Goal: Task Accomplishment & Management: Use online tool/utility

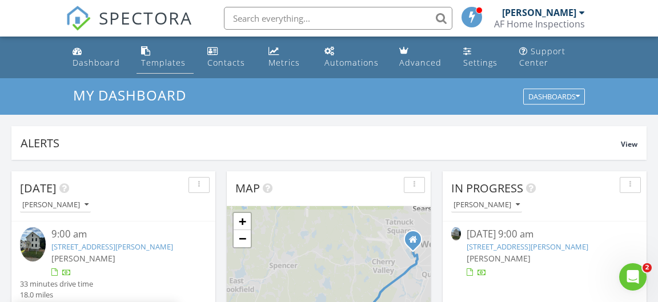
click at [169, 62] on div "Templates" at bounding box center [163, 62] width 45 height 11
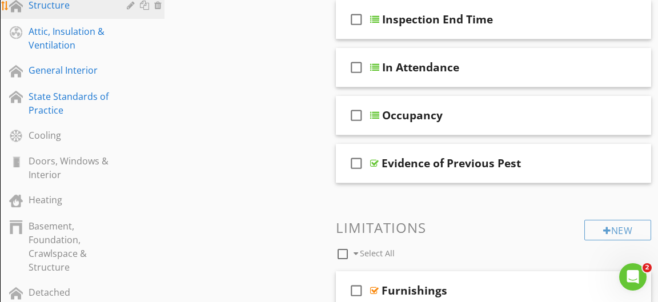
scroll to position [432, 0]
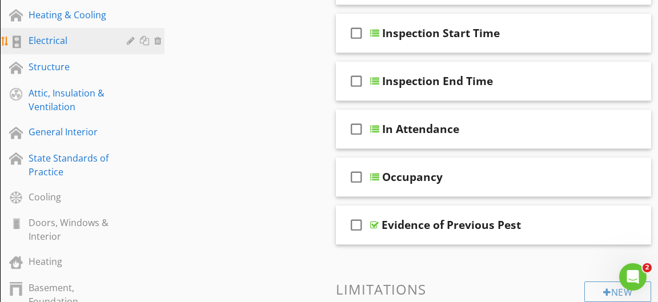
click at [82, 45] on div "Electrical" at bounding box center [70, 41] width 82 height 14
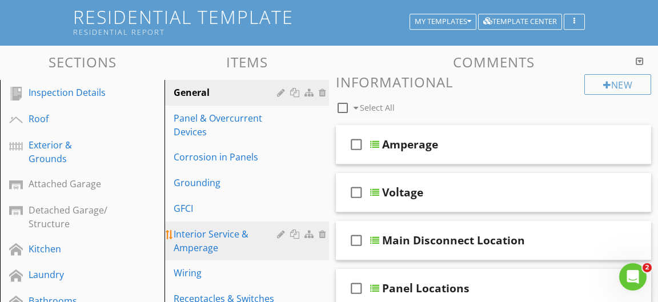
scroll to position [49, 0]
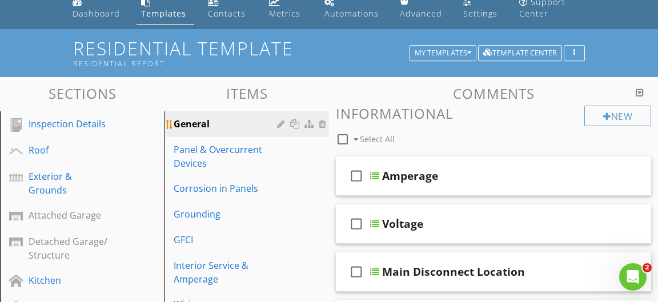
click at [246, 123] on div "General" at bounding box center [227, 124] width 107 height 14
click at [205, 121] on div "General" at bounding box center [227, 124] width 107 height 14
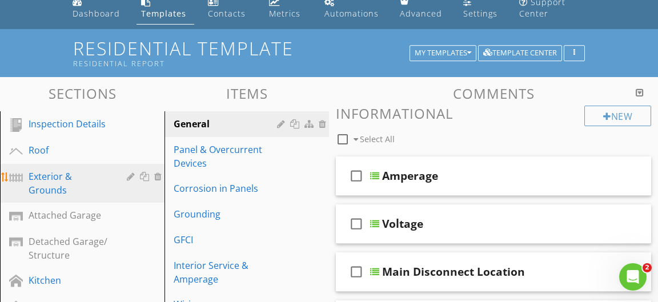
click at [60, 177] on div "Exterior & Grounds" at bounding box center [70, 183] width 82 height 27
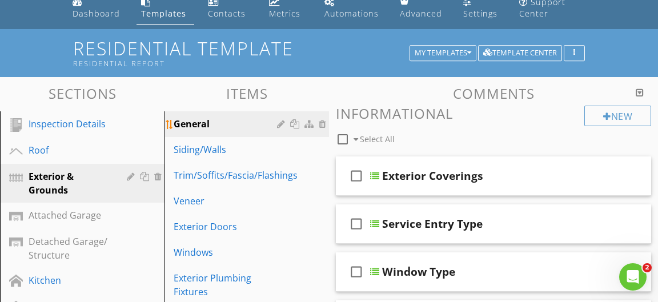
click at [222, 123] on div "General" at bounding box center [227, 124] width 107 height 14
click at [279, 123] on div at bounding box center [282, 123] width 11 height 9
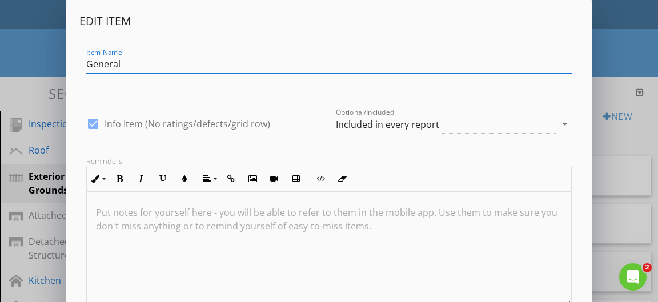
click at [619, 142] on div "Edit Item Item Name General check_box Info Item (No ratings/defects/grid row) O…" at bounding box center [329, 192] width 658 height 384
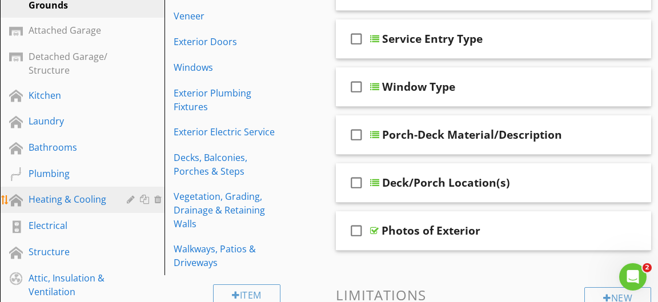
scroll to position [296, 0]
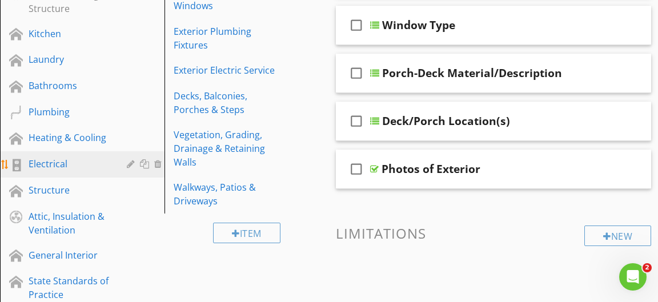
click at [91, 170] on div "Electrical" at bounding box center [70, 164] width 82 height 14
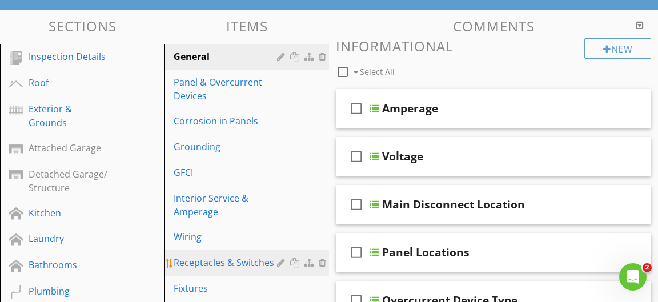
scroll to position [111, 0]
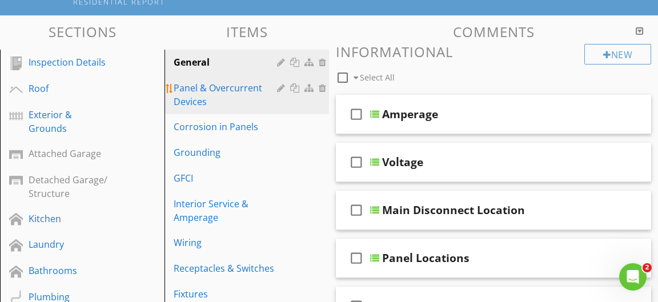
click at [195, 80] on link "Panel & Overcurrent Devices" at bounding box center [248, 94] width 161 height 39
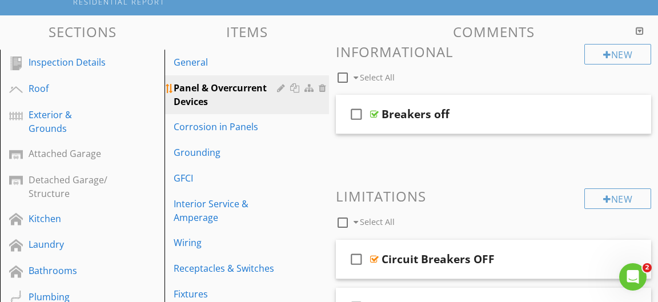
click at [281, 86] on div at bounding box center [282, 87] width 11 height 9
click at [630, 83] on div at bounding box center [329, 151] width 658 height 302
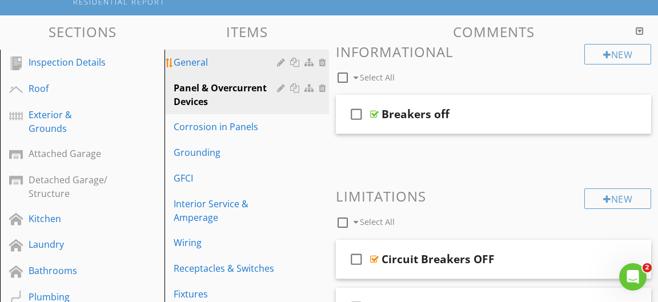
click at [258, 55] on div "General" at bounding box center [227, 62] width 107 height 14
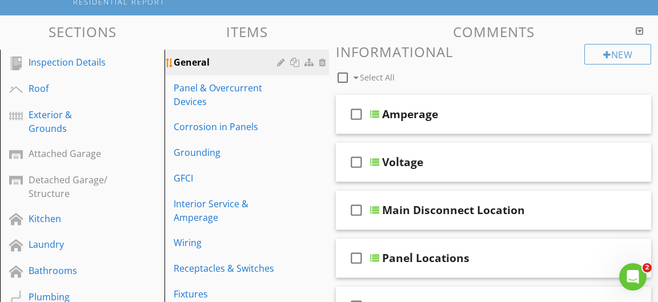
click at [280, 59] on div at bounding box center [282, 62] width 11 height 9
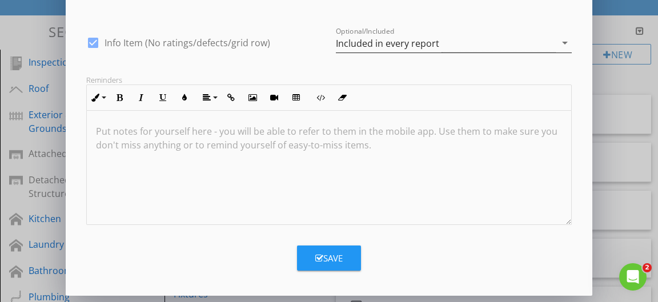
scroll to position [0, 0]
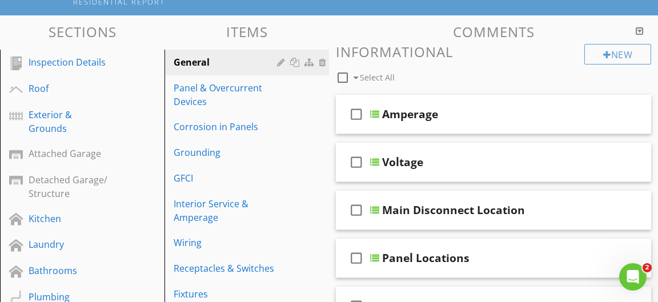
click at [619, 78] on div at bounding box center [329, 151] width 658 height 302
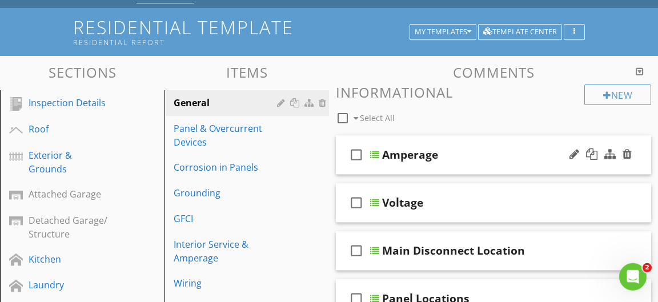
scroll to position [49, 0]
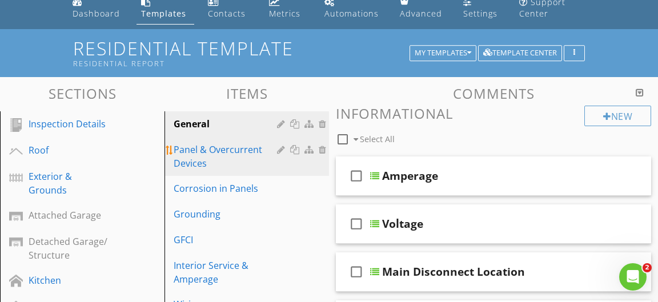
click at [223, 155] on div "Panel & Overcurrent Devices" at bounding box center [227, 156] width 107 height 27
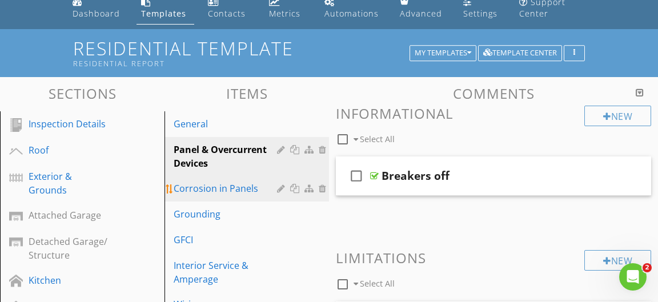
click at [277, 190] on div "Corrosion in Panels" at bounding box center [227, 189] width 107 height 14
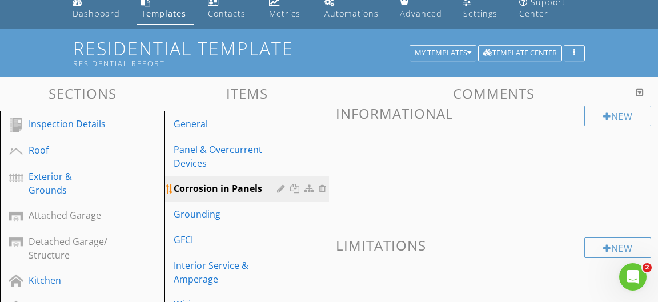
click at [282, 187] on div at bounding box center [282, 188] width 11 height 9
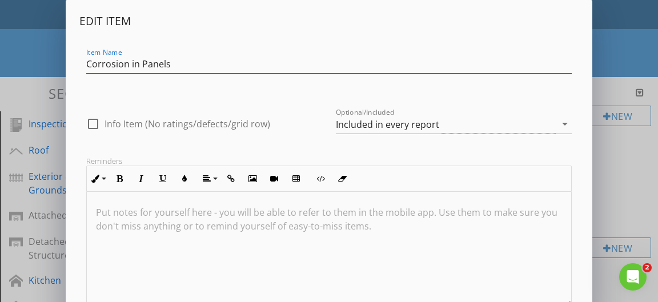
click at [606, 169] on div "Edit Item Item Name Corrosion in Panels check_box_outline_blank Info Item (No r…" at bounding box center [329, 192] width 658 height 384
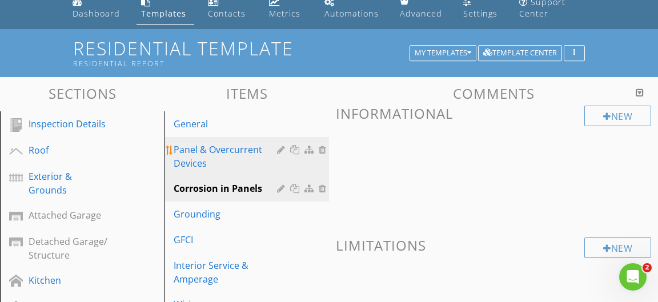
click at [234, 148] on div "Panel & Overcurrent Devices" at bounding box center [227, 156] width 107 height 27
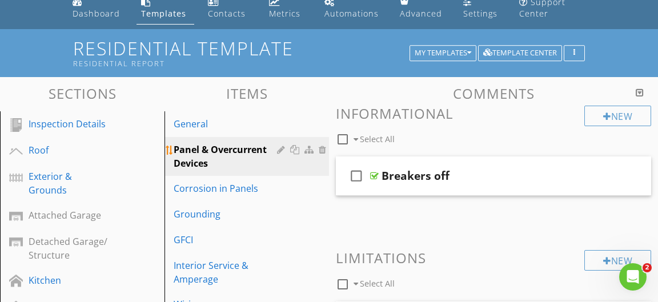
click at [279, 148] on div at bounding box center [282, 149] width 11 height 9
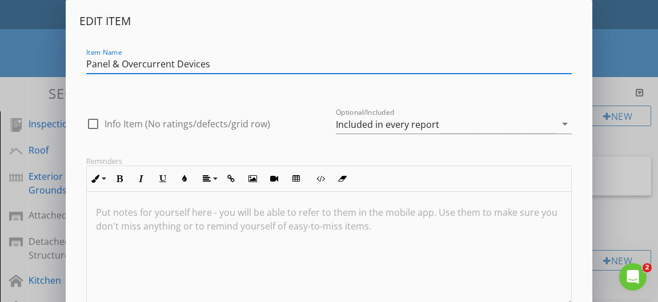
click at [625, 149] on div "Edit Item Item Name Panel & Overcurrent Devices check_box_outline_blank Info It…" at bounding box center [329, 192] width 658 height 384
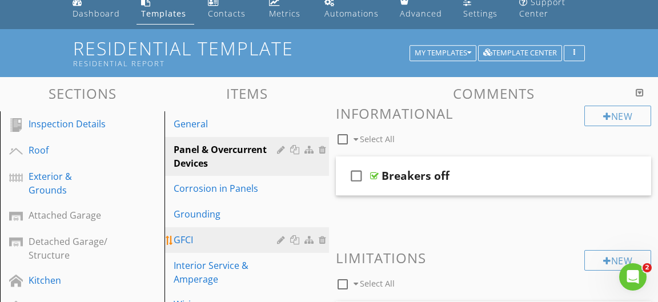
click at [205, 244] on div "GFCI" at bounding box center [227, 240] width 107 height 14
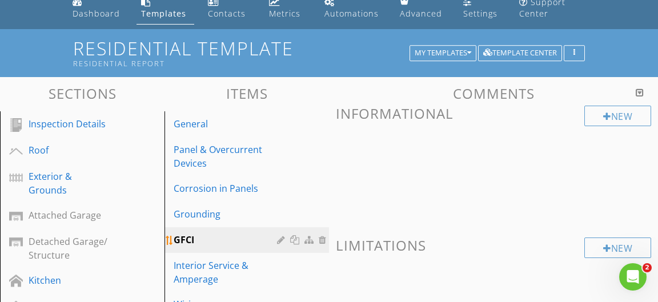
click at [281, 240] on div at bounding box center [282, 240] width 11 height 9
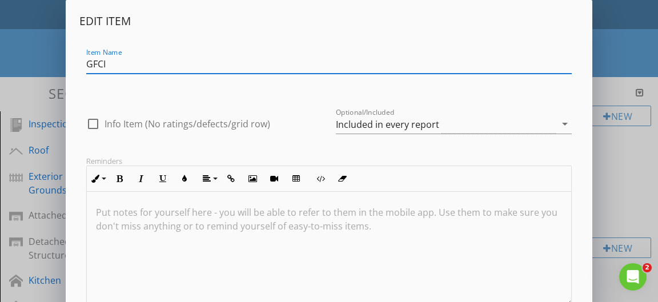
click at [638, 154] on div "Edit Item Item Name GFCI check_box_outline_blank Info Item (No ratings/defects/…" at bounding box center [329, 192] width 658 height 384
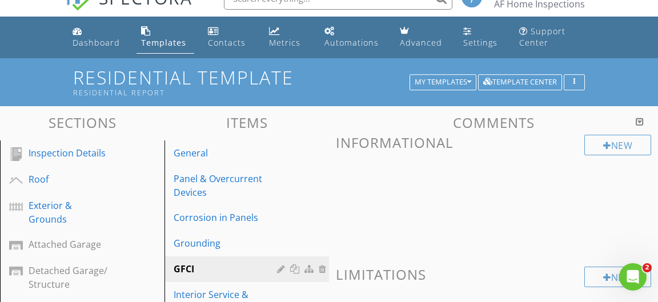
scroll to position [0, 0]
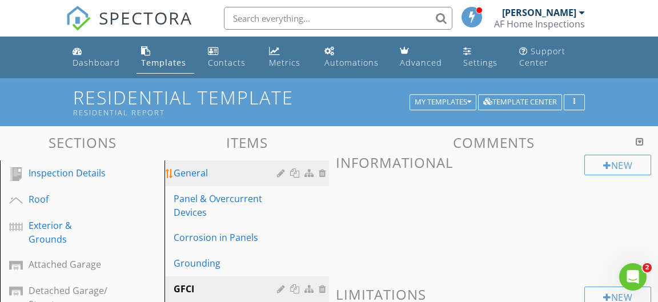
click at [208, 174] on div "General" at bounding box center [227, 173] width 107 height 14
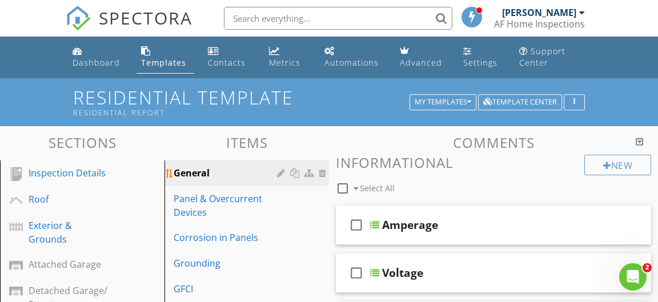
click at [280, 174] on div at bounding box center [282, 173] width 11 height 9
click at [620, 94] on div at bounding box center [329, 151] width 658 height 302
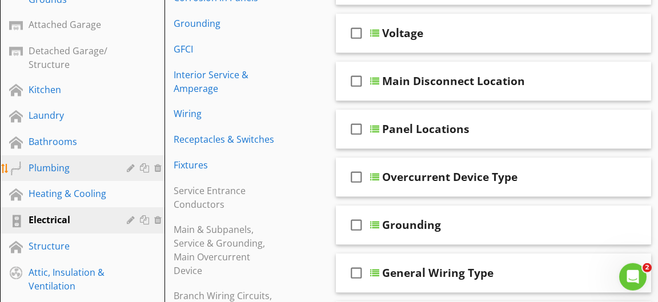
scroll to position [247, 0]
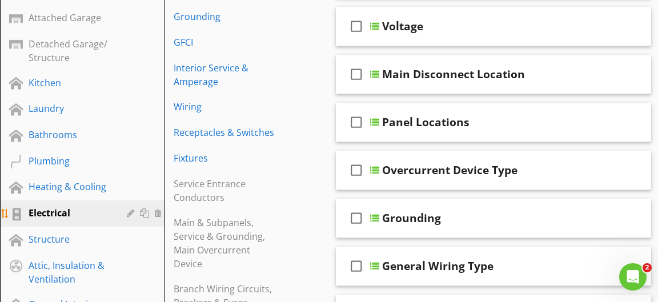
click at [129, 213] on div at bounding box center [132, 213] width 11 height 9
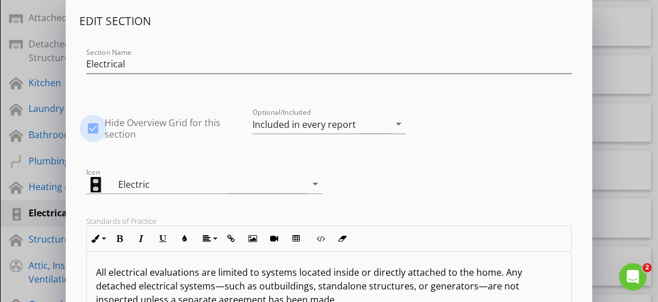
click at [92, 127] on div at bounding box center [92, 128] width 19 height 19
checkbox input "false"
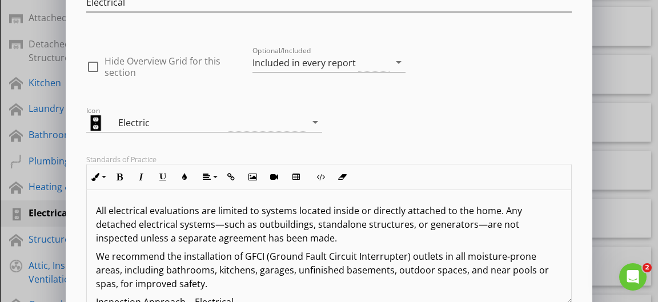
scroll to position [302, 0]
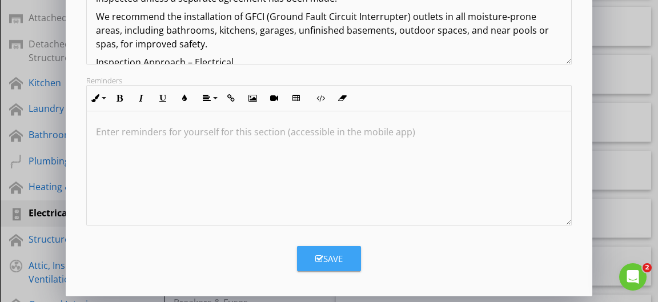
click at [352, 256] on button "Save" at bounding box center [329, 258] width 64 height 25
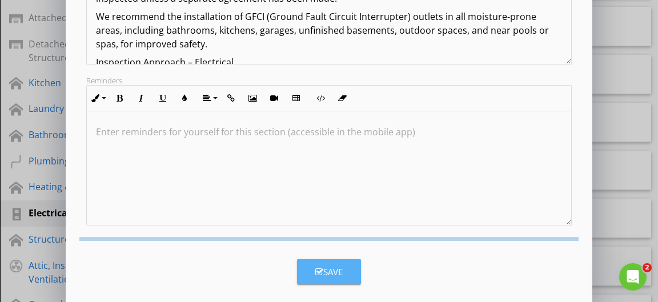
scroll to position [173, 0]
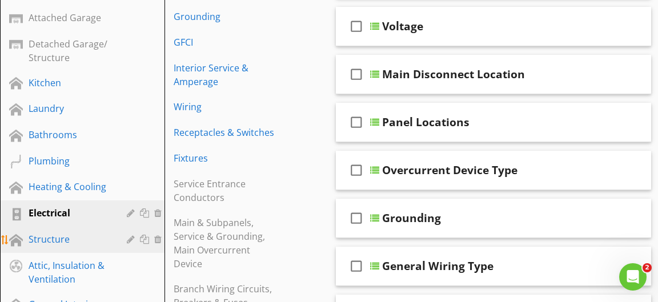
click at [128, 240] on div at bounding box center [132, 239] width 11 height 9
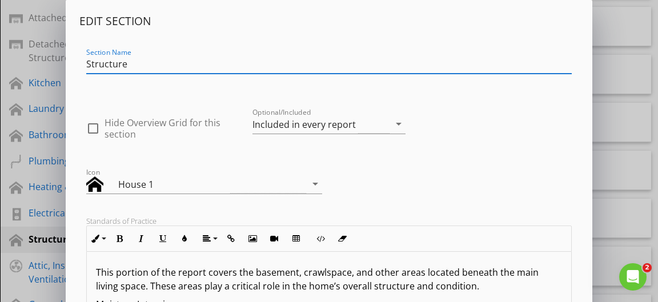
click at [47, 202] on div "Edit Section Section Name Structure check_box_outline_blank Hide Overview Grid …" at bounding box center [329, 302] width 658 height 605
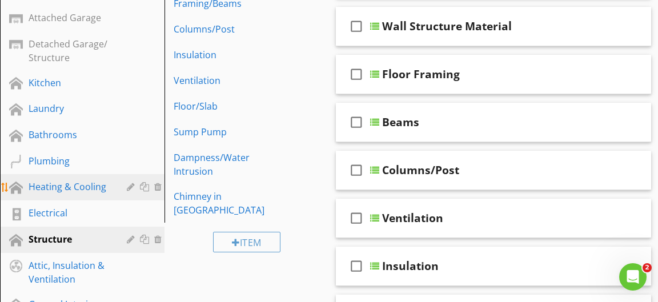
click at [131, 189] on div at bounding box center [132, 186] width 11 height 9
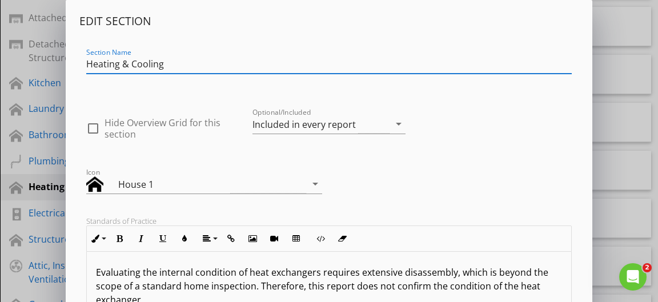
click at [53, 166] on div "Edit Section Section Name Heating & Cooling check_box_outline_blank Hide Overvi…" at bounding box center [329, 302] width 658 height 605
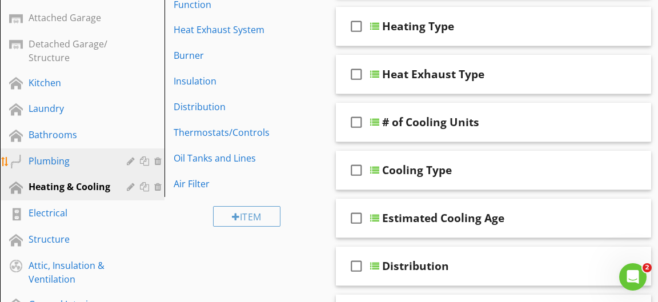
click at [128, 162] on div at bounding box center [132, 161] width 11 height 9
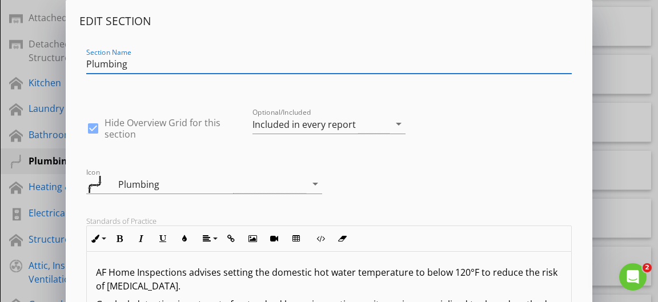
click at [91, 129] on div at bounding box center [92, 128] width 19 height 19
checkbox input "false"
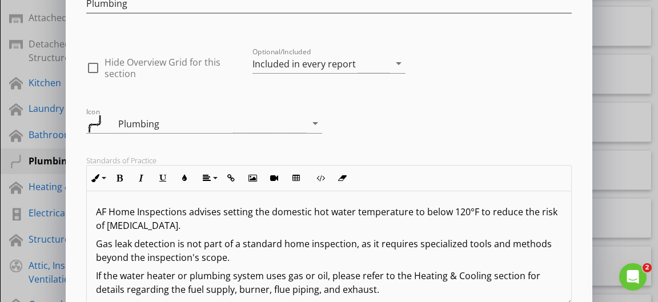
scroll to position [302, 0]
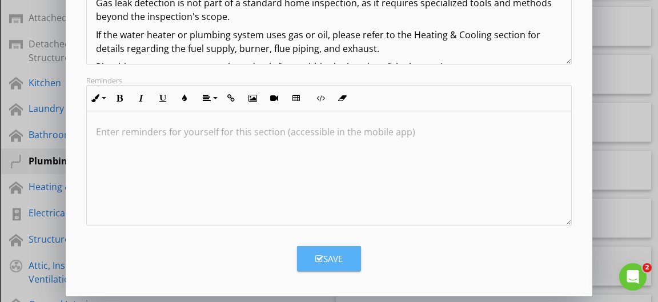
click at [337, 254] on div "Save" at bounding box center [329, 259] width 27 height 13
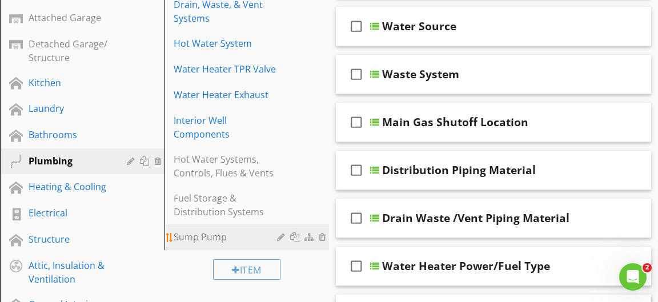
scroll to position [173, 0]
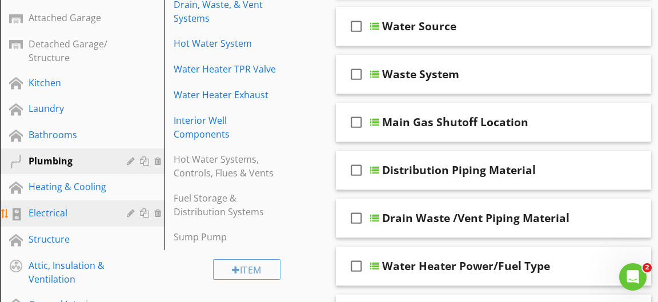
click at [76, 208] on div "Electrical" at bounding box center [70, 213] width 82 height 14
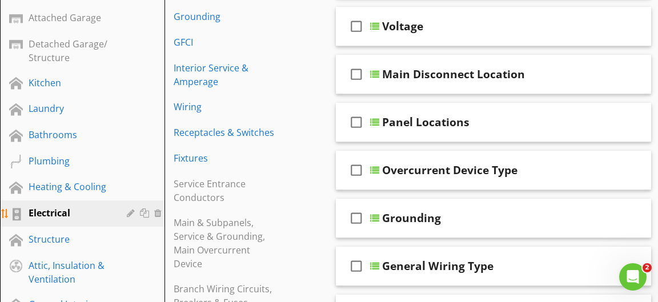
click at [129, 212] on div at bounding box center [132, 213] width 11 height 9
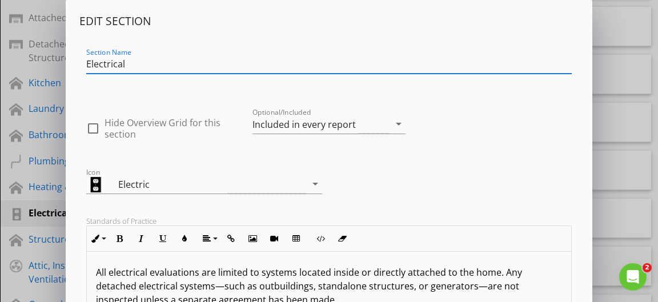
click at [46, 158] on div "Edit Section Section Name Electrical check_box_outline_blank Hide Overview Grid…" at bounding box center [329, 302] width 658 height 605
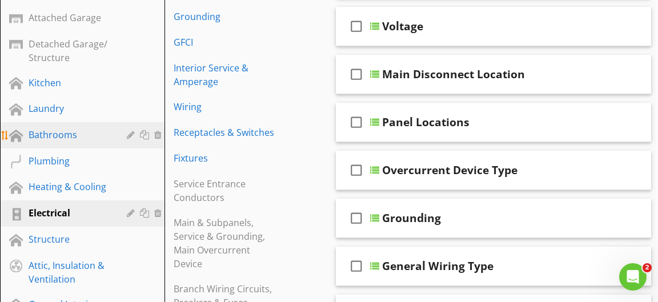
click at [59, 136] on div "Bathrooms" at bounding box center [70, 135] width 82 height 14
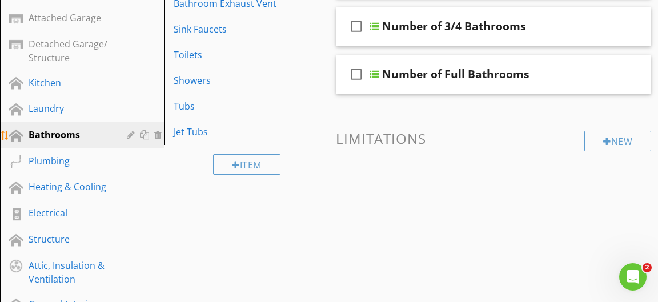
click at [127, 134] on div at bounding box center [132, 134] width 11 height 9
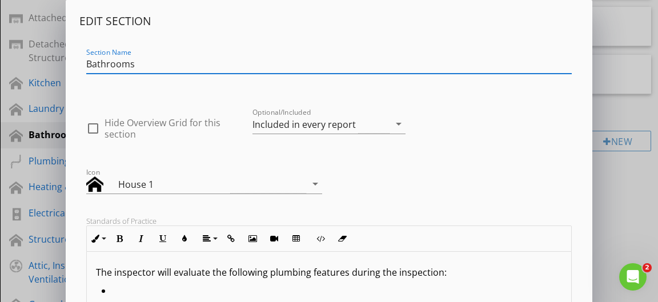
click at [54, 110] on div "Edit Section Section Name Bathrooms check_box_outline_blank Hide Overview Grid …" at bounding box center [329, 302] width 658 height 605
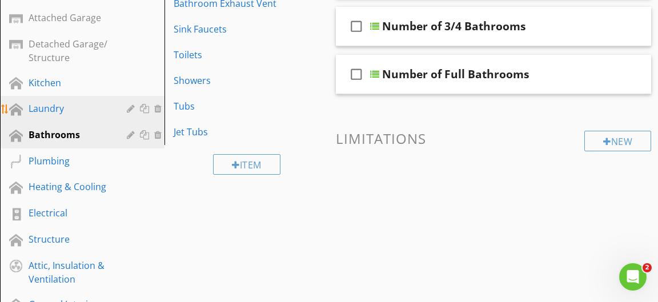
click at [127, 113] on div at bounding box center [132, 108] width 11 height 9
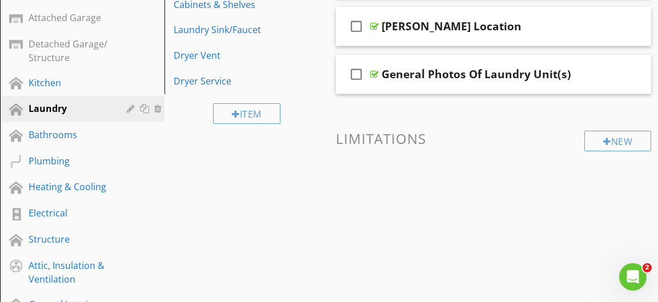
click at [48, 85] on div at bounding box center [329, 151] width 658 height 302
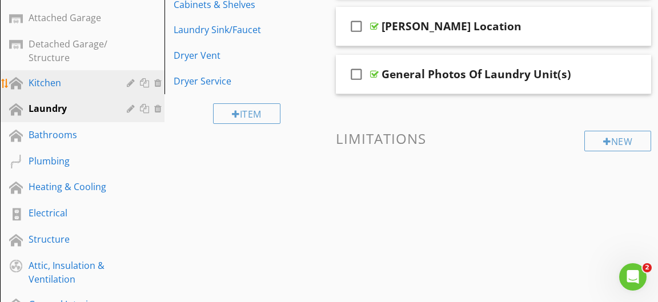
click at [130, 85] on div at bounding box center [132, 82] width 11 height 9
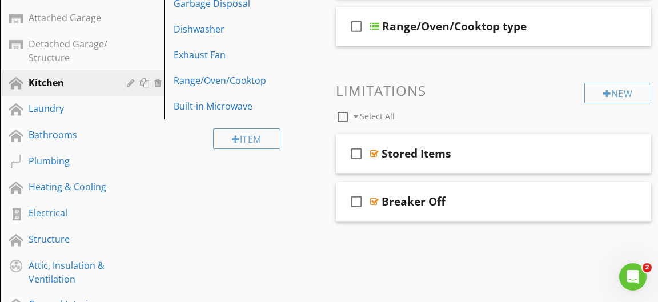
click at [43, 66] on div at bounding box center [329, 151] width 658 height 302
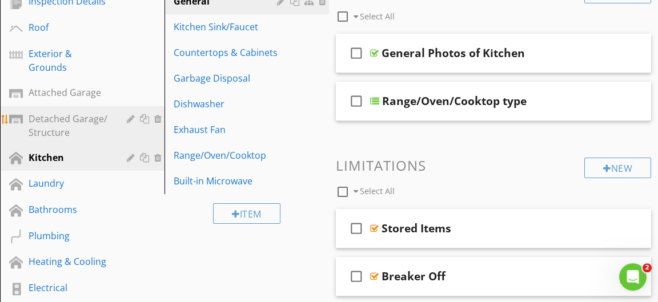
scroll to position [123, 0]
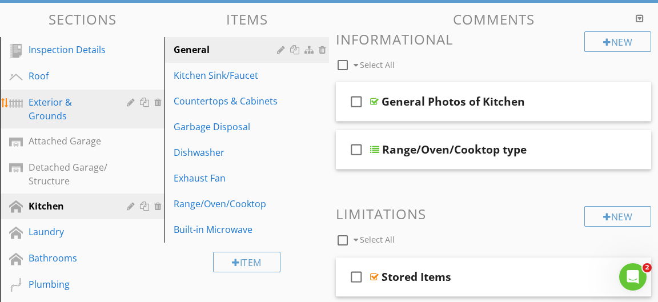
click at [129, 100] on div at bounding box center [132, 102] width 11 height 9
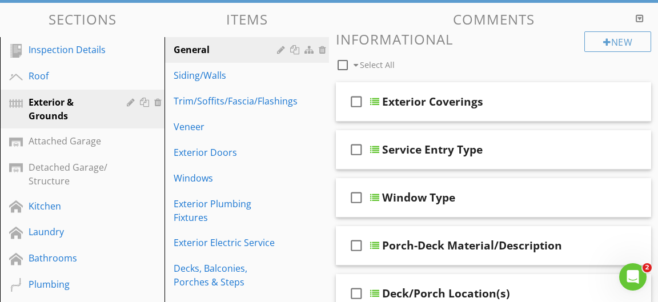
click at [45, 102] on div at bounding box center [329, 151] width 658 height 302
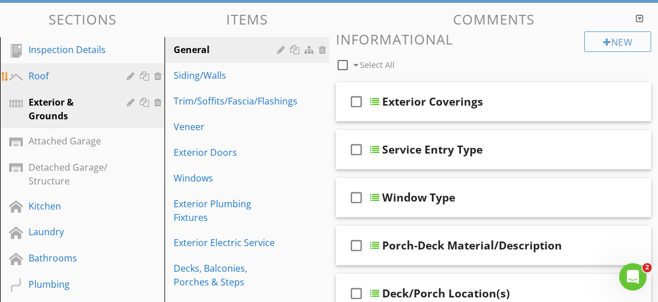
click at [131, 78] on div at bounding box center [132, 75] width 11 height 9
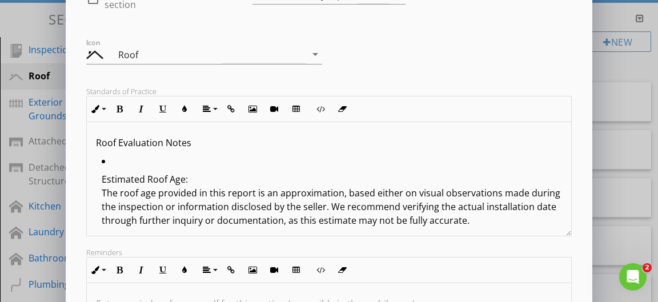
scroll to position [302, 0]
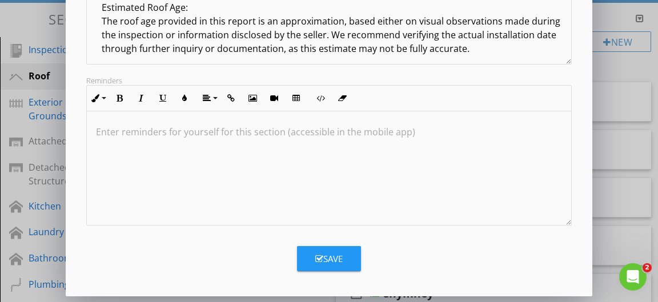
click at [633, 232] on div "Edit Section Section Name Roof check_box_outline_blank Hide Overview Grid for t…" at bounding box center [329, 0] width 658 height 605
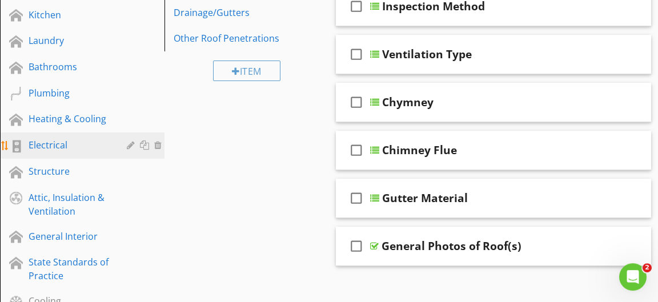
scroll to position [370, 0]
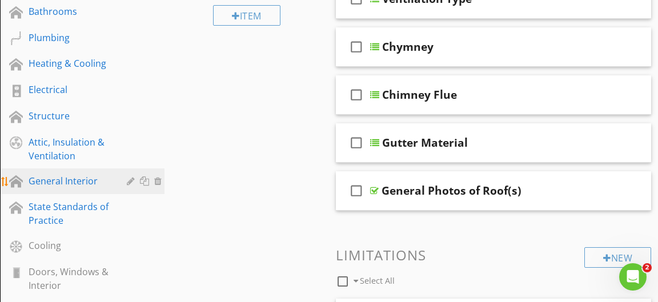
click at [130, 183] on div at bounding box center [132, 181] width 11 height 9
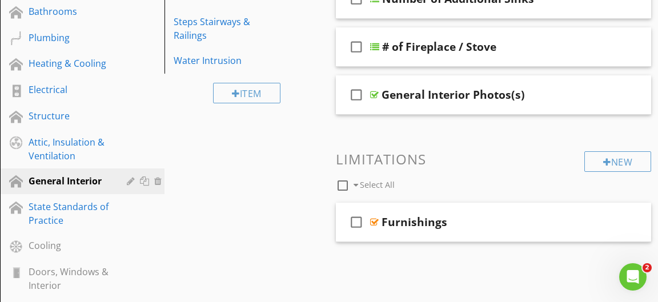
click at [55, 145] on div at bounding box center [329, 151] width 658 height 302
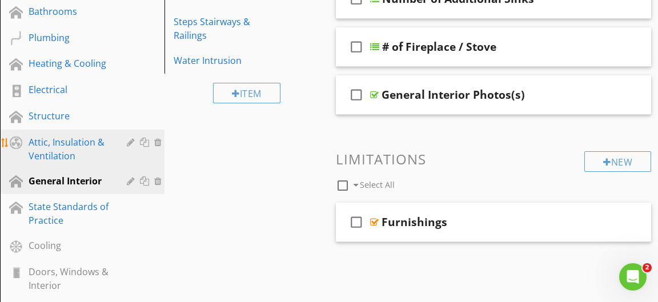
click at [73, 142] on div "Attic, Insulation & Ventilation" at bounding box center [70, 148] width 82 height 27
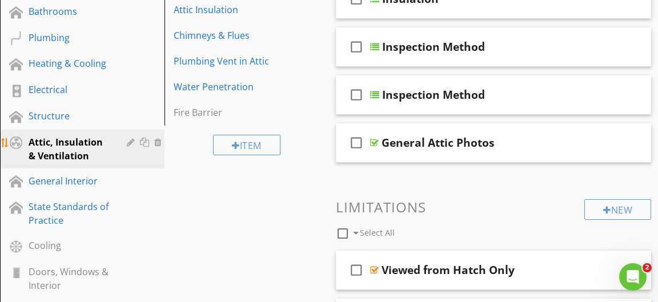
click at [129, 141] on div at bounding box center [132, 142] width 11 height 9
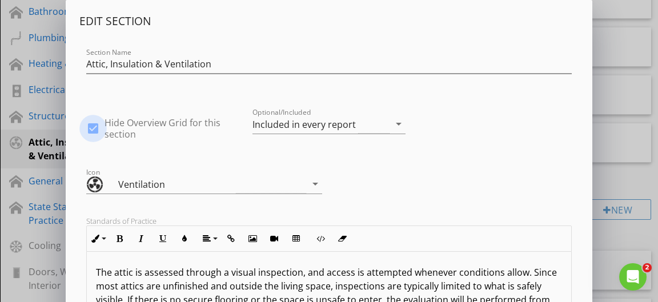
click at [96, 127] on div at bounding box center [92, 128] width 19 height 19
checkbox input "false"
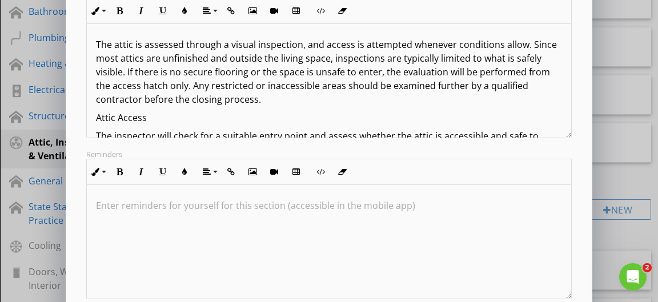
scroll to position [0, 0]
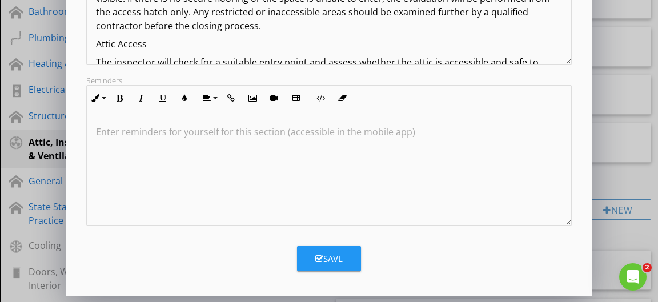
click at [345, 246] on button "Save" at bounding box center [329, 258] width 64 height 25
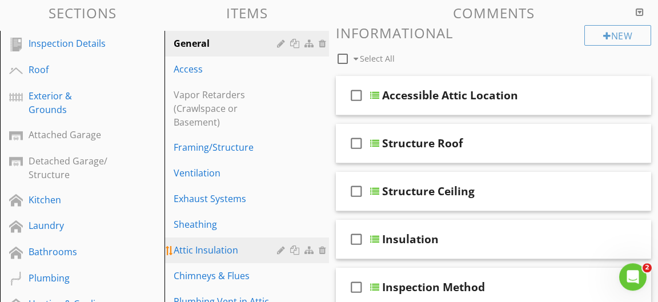
scroll to position [62, 0]
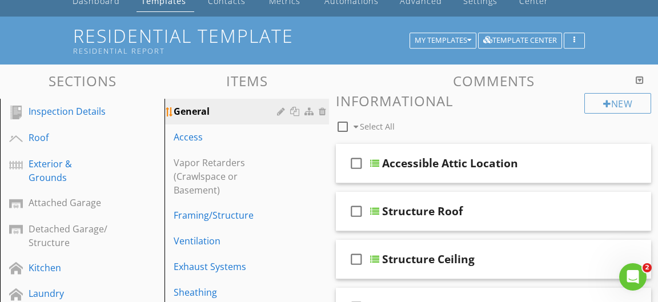
click at [249, 111] on div "General" at bounding box center [227, 112] width 107 height 14
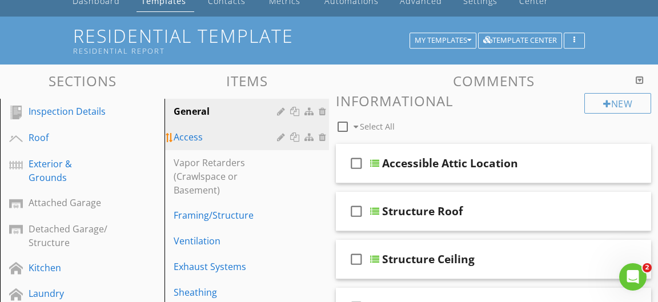
click at [228, 138] on div "Access" at bounding box center [227, 137] width 107 height 14
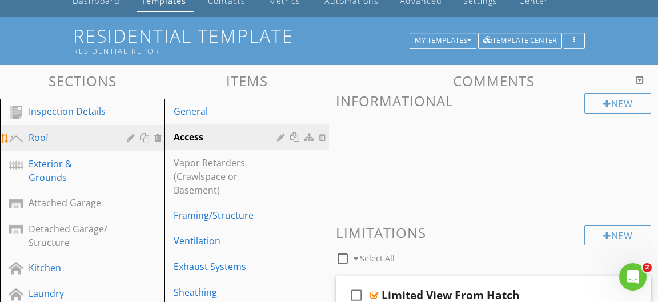
click at [87, 135] on div "Roof" at bounding box center [70, 138] width 82 height 14
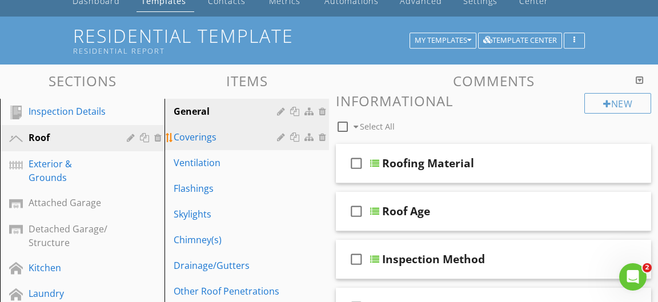
click at [242, 139] on div "Coverings" at bounding box center [227, 137] width 107 height 14
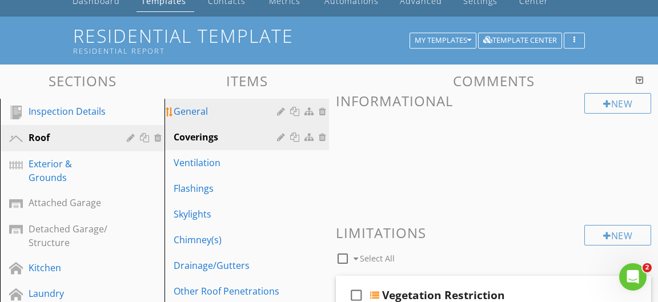
click at [237, 113] on div "General" at bounding box center [227, 112] width 107 height 14
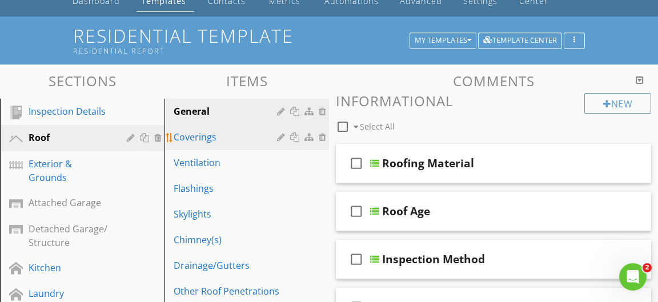
click at [230, 134] on div "Coverings" at bounding box center [227, 137] width 107 height 14
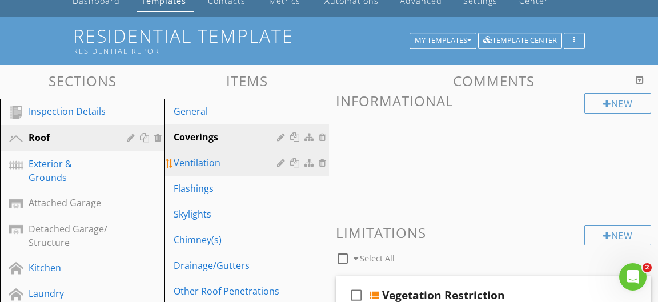
click at [219, 162] on div "Ventilation" at bounding box center [227, 163] width 107 height 14
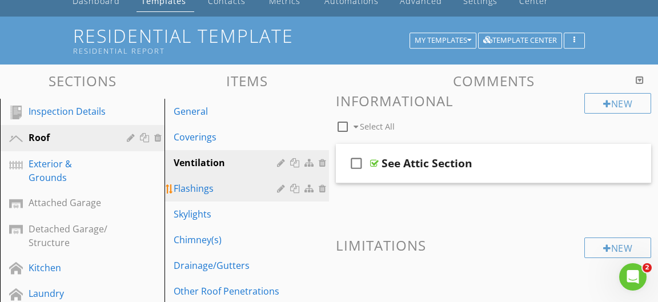
click at [219, 189] on div "Flashings" at bounding box center [227, 189] width 107 height 14
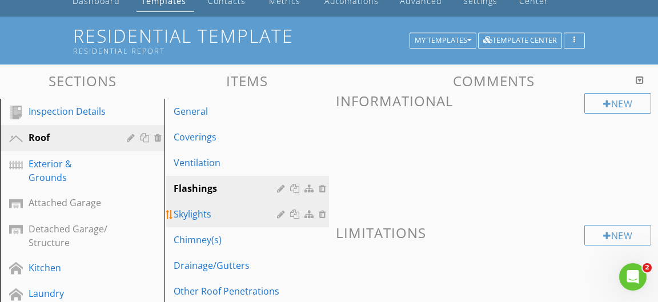
click at [229, 209] on div "Skylights" at bounding box center [227, 214] width 107 height 14
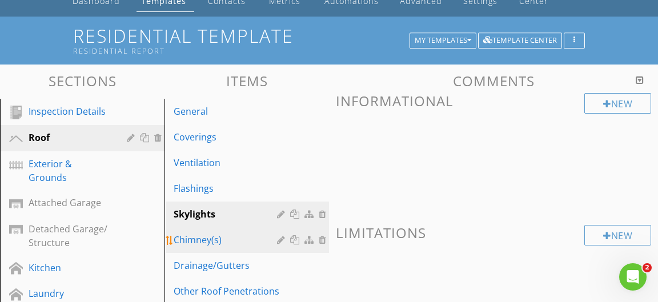
click at [228, 240] on div "Chimney(s)" at bounding box center [227, 240] width 107 height 14
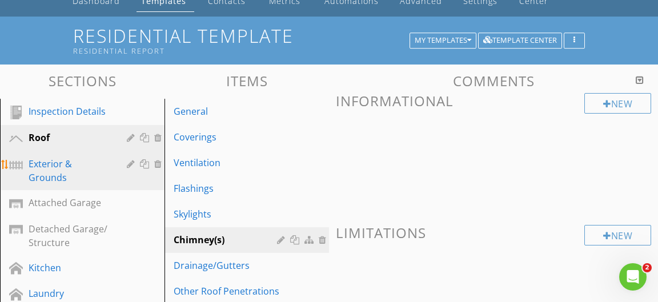
click at [63, 166] on div "Exterior & Grounds" at bounding box center [70, 170] width 82 height 27
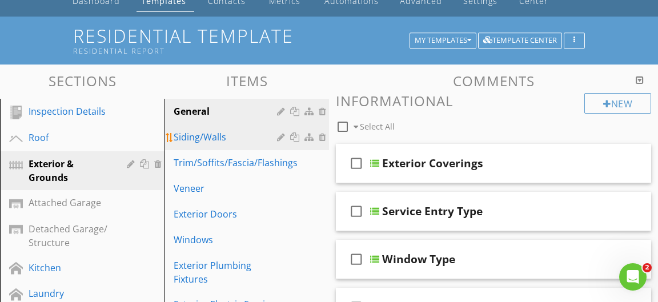
click at [228, 142] on div "Siding/Walls" at bounding box center [227, 137] width 107 height 14
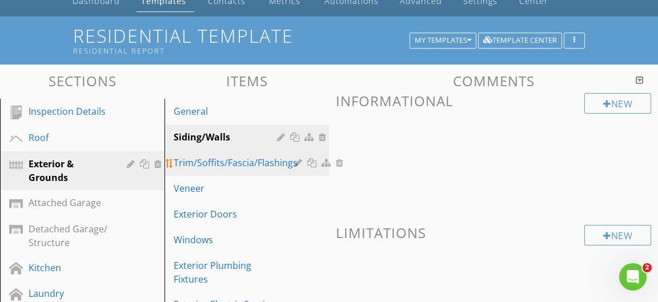
click at [233, 159] on div "Trim/Soffits/Fascia/Flashings" at bounding box center [236, 163] width 124 height 14
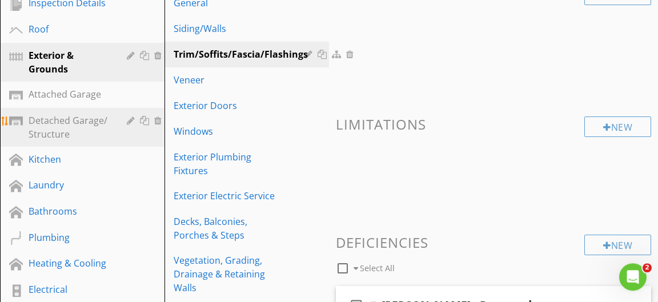
scroll to position [247, 0]
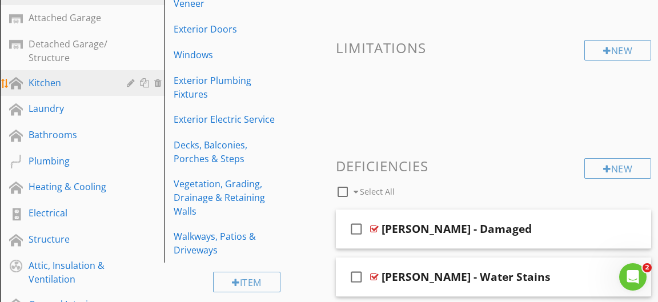
click at [58, 86] on div "Kitchen" at bounding box center [70, 83] width 82 height 14
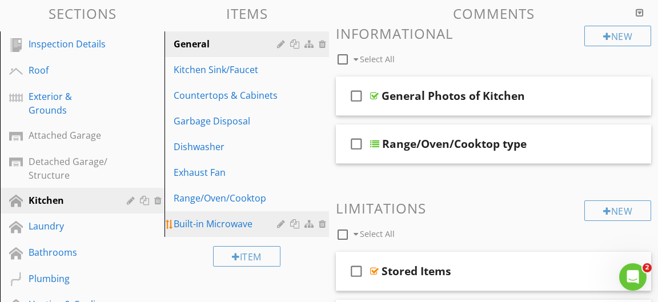
scroll to position [123, 0]
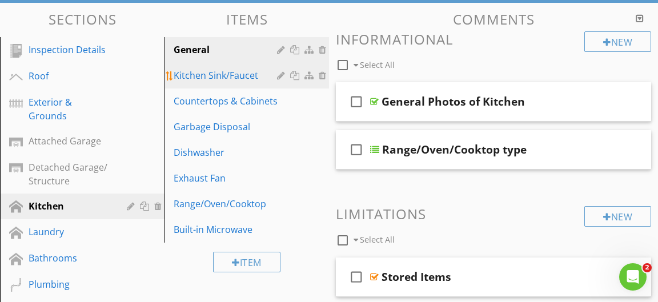
click at [234, 80] on div "Kitchen Sink/Faucet" at bounding box center [227, 76] width 107 height 14
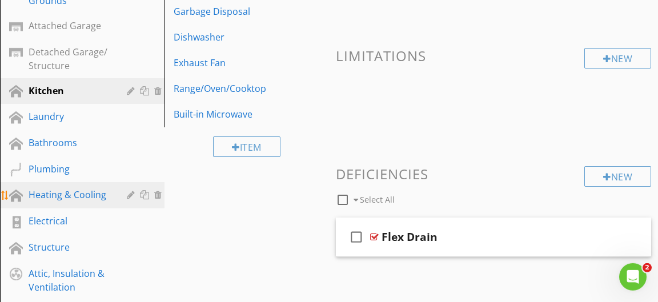
scroll to position [247, 0]
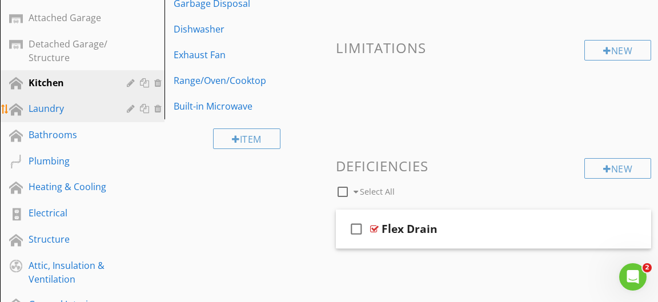
click at [71, 112] on div "Laundry" at bounding box center [70, 109] width 82 height 14
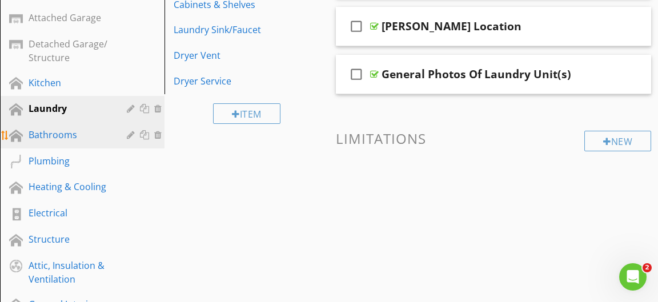
click at [64, 133] on div "Bathrooms" at bounding box center [70, 135] width 82 height 14
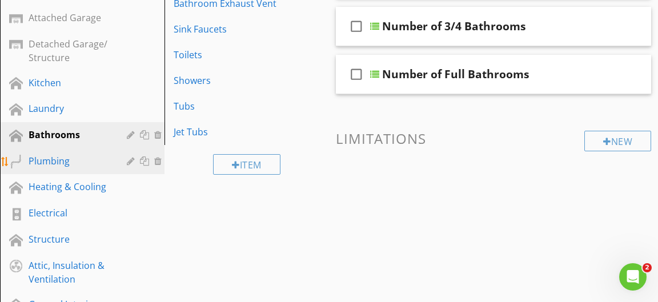
click at [70, 158] on div "Plumbing" at bounding box center [70, 161] width 82 height 14
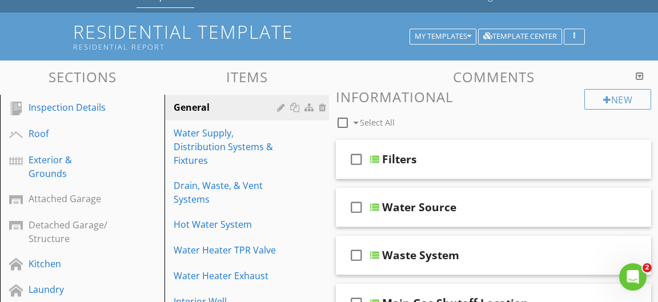
scroll to position [62, 0]
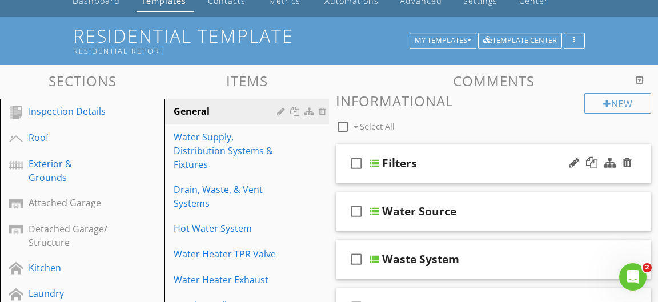
click at [377, 160] on div at bounding box center [374, 163] width 9 height 9
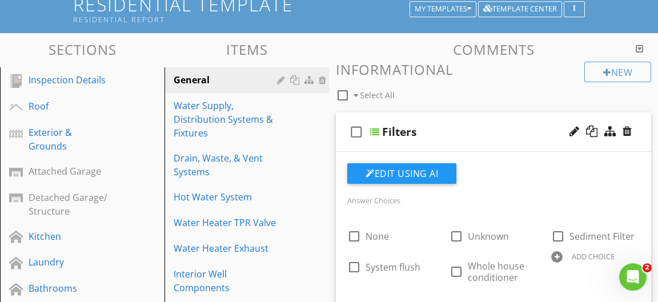
scroll to position [123, 0]
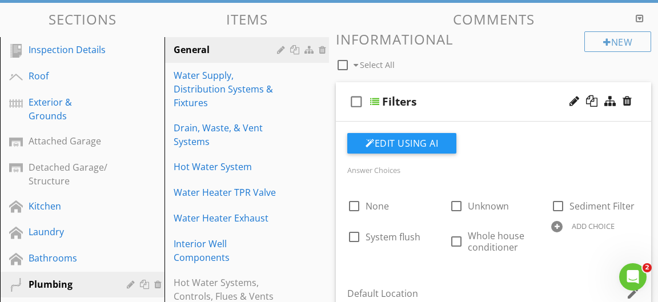
click at [488, 67] on div "check_box_outline_blank Select All" at bounding box center [460, 62] width 249 height 22
click at [471, 62] on div "check_box_outline_blank Select All" at bounding box center [460, 62] width 249 height 22
click at [514, 54] on div "check_box_outline_blank Select All" at bounding box center [460, 62] width 249 height 22
drag, startPoint x: 509, startPoint y: 43, endPoint x: 505, endPoint y: 37, distance: 7.5
click at [509, 41] on h3 "Informational" at bounding box center [494, 38] width 316 height 15
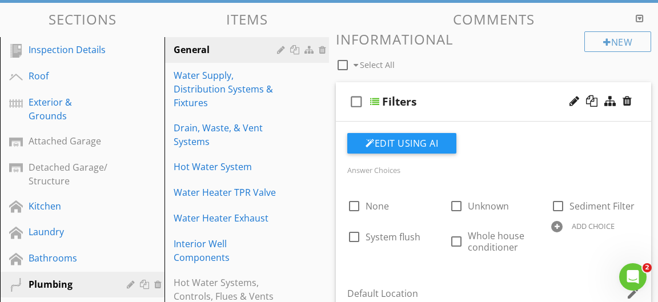
click at [514, 47] on div "New Informational check_box_outline_blank Select All" at bounding box center [494, 52] width 316 height 42
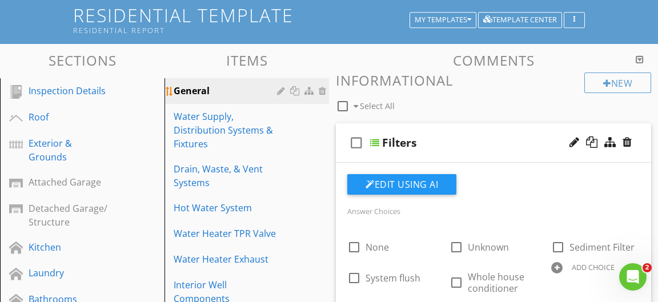
scroll to position [62, 0]
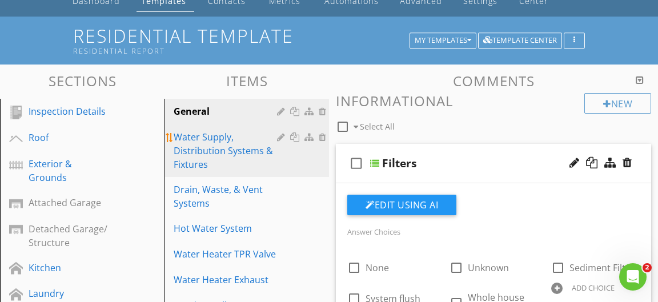
click at [222, 140] on div "Water Supply, Distribution Systems & Fixtures" at bounding box center [227, 150] width 107 height 41
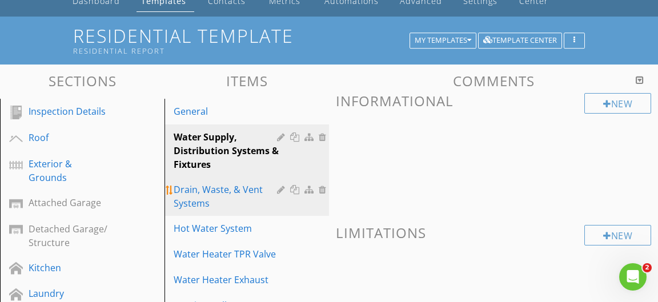
click at [242, 206] on div "Drain, Waste, & Vent Systems" at bounding box center [227, 196] width 107 height 27
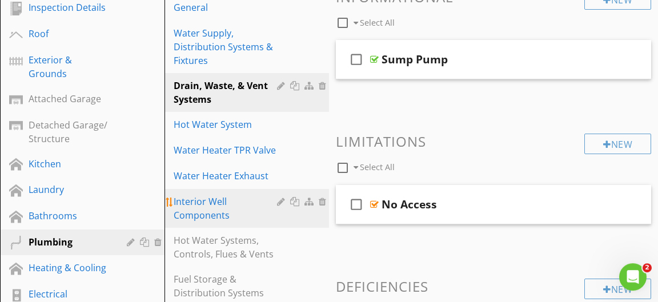
scroll to position [185, 0]
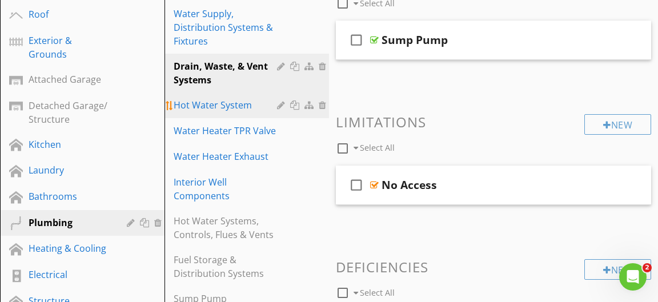
click at [213, 109] on div "Hot Water System" at bounding box center [227, 105] width 107 height 14
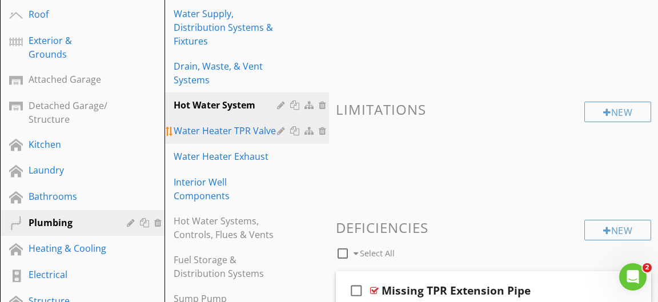
click at [190, 131] on div "Water Heater TPR Valve" at bounding box center [227, 131] width 107 height 14
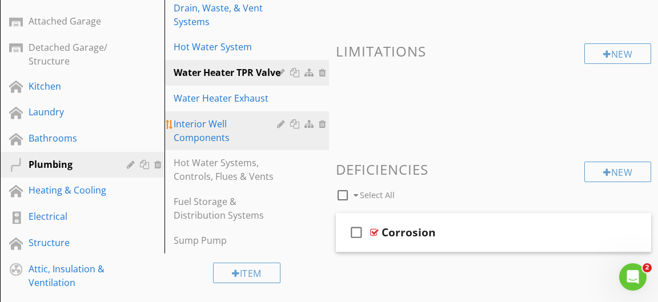
scroll to position [247, 0]
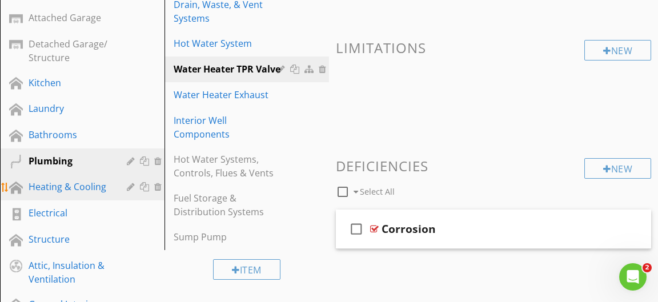
click at [79, 186] on div "Heating & Cooling" at bounding box center [70, 187] width 82 height 14
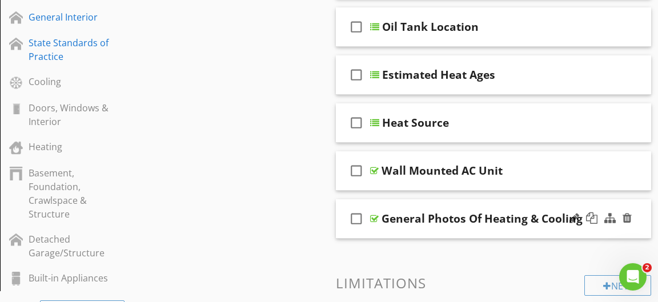
scroll to position [556, 0]
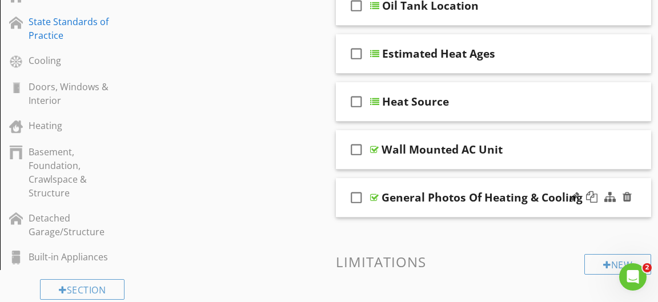
click at [404, 199] on div "General Photos Of Heating & Cooling" at bounding box center [482, 198] width 201 height 14
click at [374, 193] on div at bounding box center [374, 197] width 9 height 9
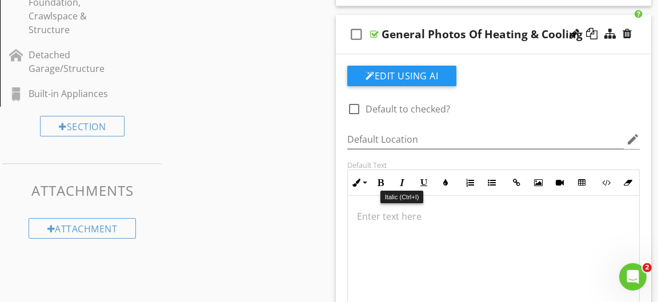
scroll to position [741, 0]
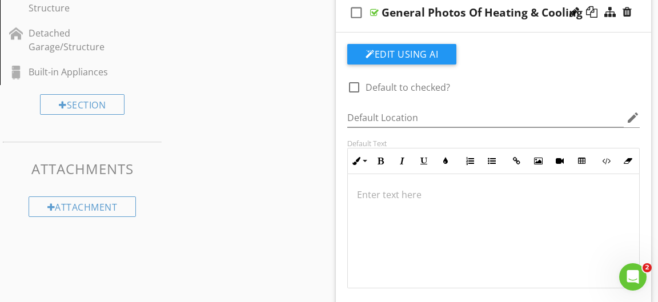
click at [573, 6] on div at bounding box center [575, 11] width 10 height 11
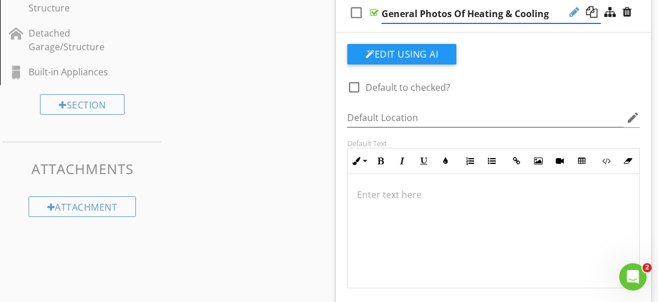
click at [571, 9] on div at bounding box center [575, 11] width 10 height 11
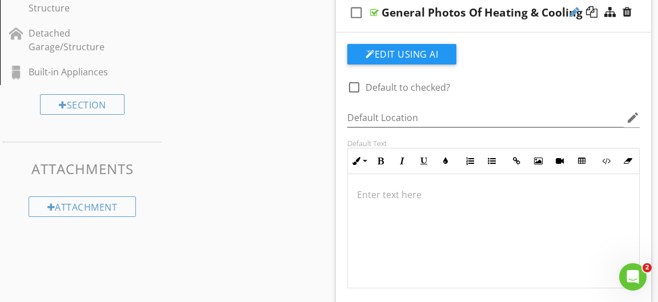
click at [572, 8] on div at bounding box center [575, 11] width 10 height 11
click at [573, 7] on div at bounding box center [575, 11] width 10 height 11
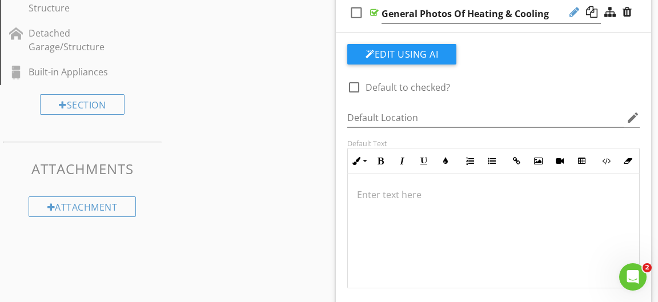
click at [573, 7] on div at bounding box center [575, 11] width 10 height 11
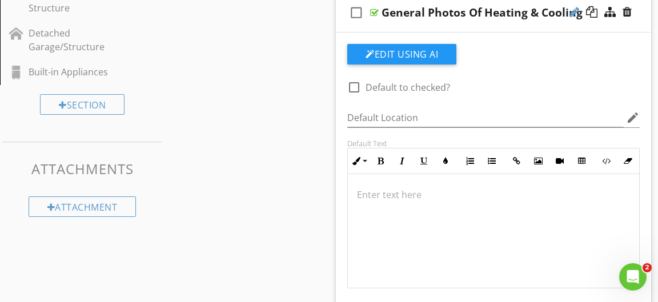
click at [574, 9] on div at bounding box center [575, 11] width 10 height 11
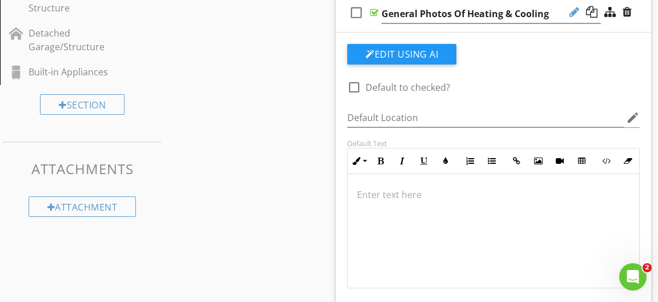
click at [574, 9] on div at bounding box center [575, 11] width 10 height 11
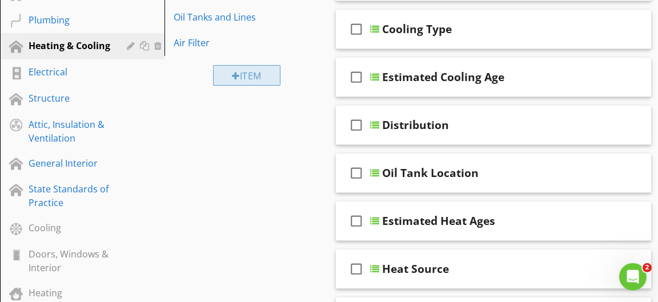
scroll to position [370, 0]
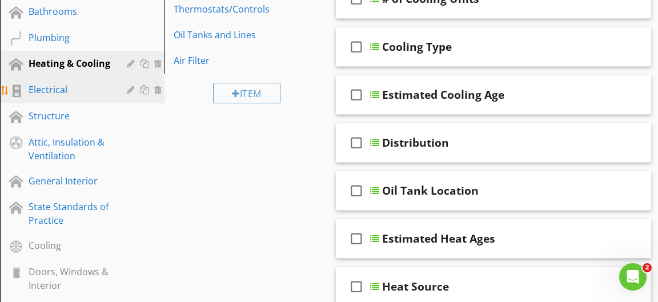
click at [61, 89] on div "Electrical" at bounding box center [70, 90] width 82 height 14
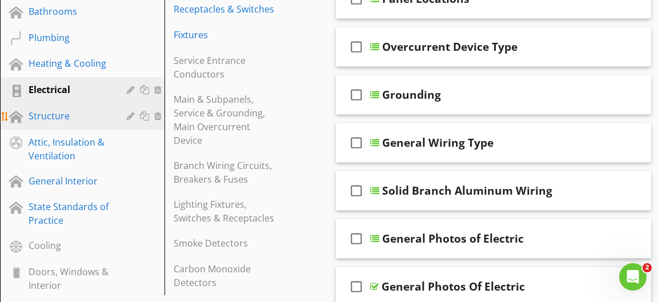
click at [83, 123] on div "Structure" at bounding box center [70, 116] width 82 height 14
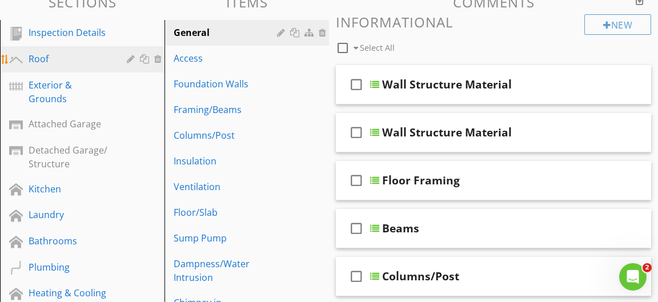
scroll to position [62, 0]
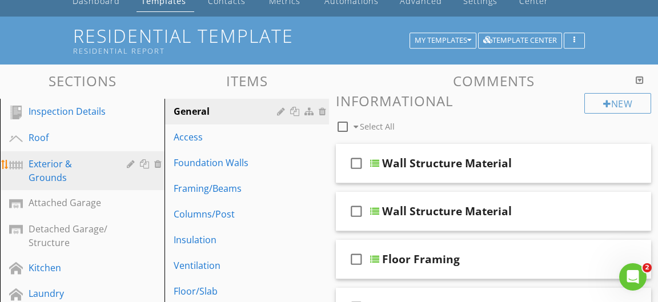
click at [66, 161] on div "Exterior & Grounds" at bounding box center [70, 170] width 82 height 27
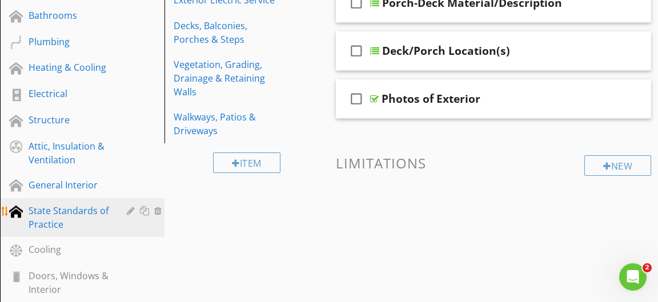
scroll to position [370, 0]
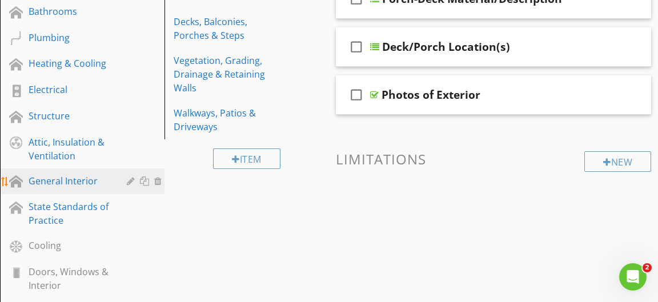
click at [84, 184] on div "General Interior" at bounding box center [70, 181] width 82 height 14
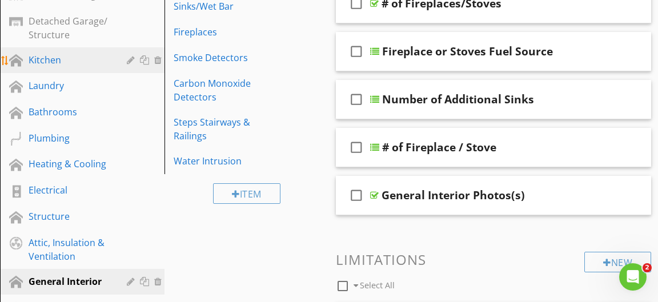
scroll to position [123, 0]
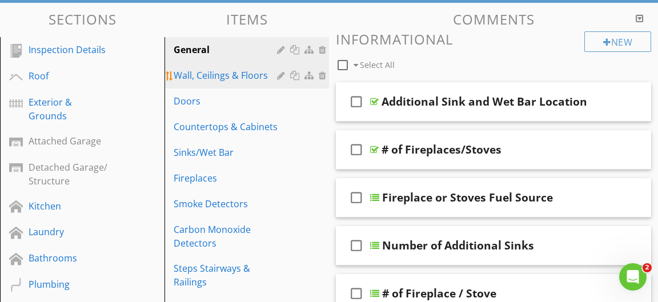
click at [250, 79] on div "Wall, Ceilings & Floors" at bounding box center [227, 76] width 107 height 14
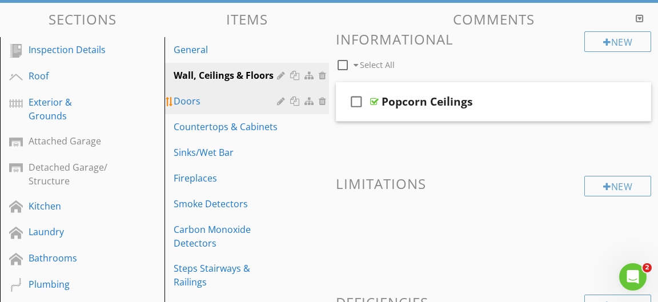
click at [199, 104] on div "Doors" at bounding box center [227, 101] width 107 height 14
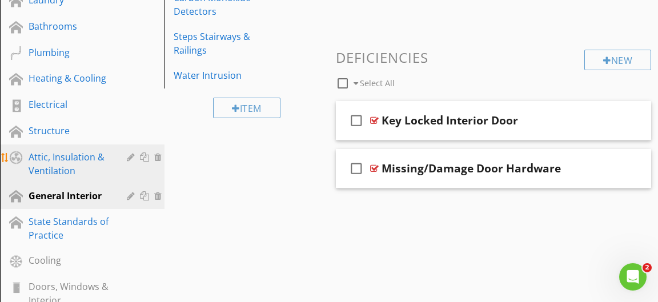
scroll to position [370, 0]
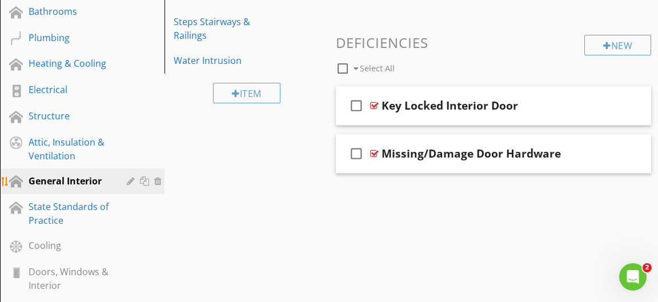
click at [83, 179] on div "General Interior" at bounding box center [70, 181] width 82 height 14
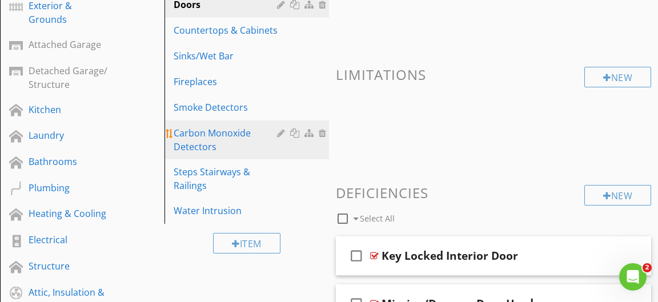
scroll to position [185, 0]
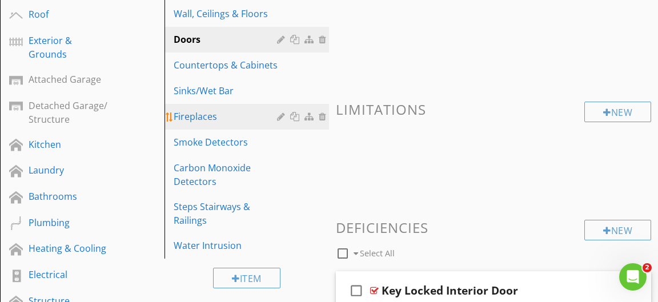
click at [215, 121] on div "Fireplaces" at bounding box center [227, 117] width 107 height 14
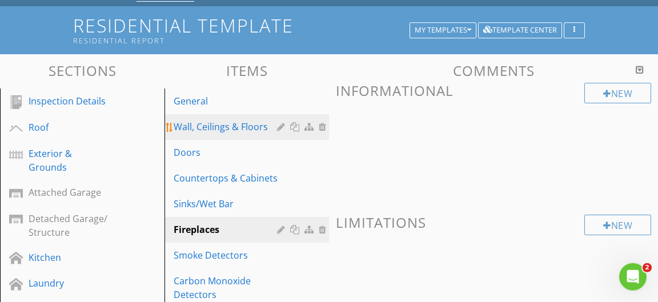
scroll to position [62, 0]
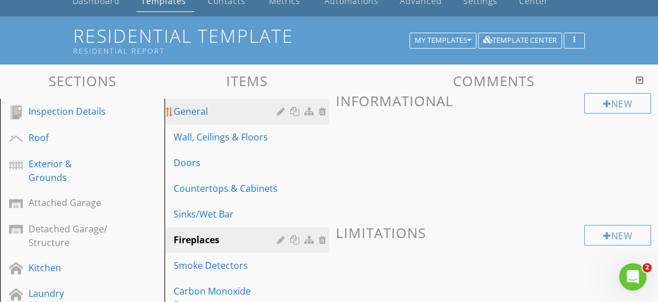
click at [209, 113] on div "General" at bounding box center [227, 112] width 107 height 14
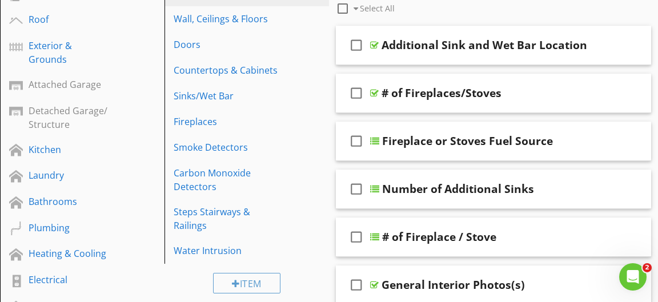
scroll to position [185, 0]
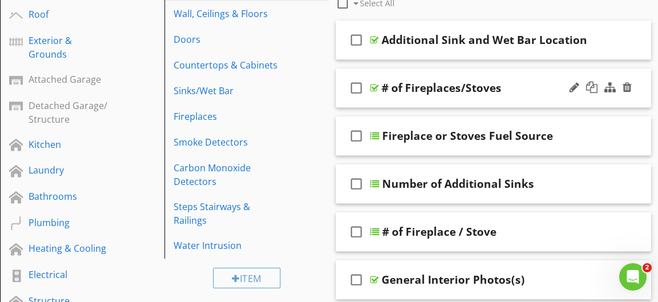
click at [376, 85] on div at bounding box center [374, 87] width 9 height 9
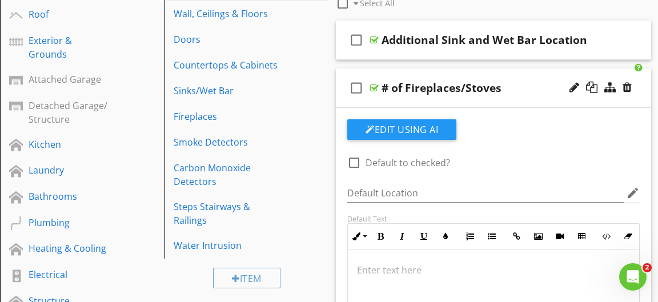
click at [355, 85] on icon "check_box_outline_blank" at bounding box center [357, 87] width 18 height 27
click at [574, 90] on div at bounding box center [575, 87] width 10 height 11
click at [570, 89] on div at bounding box center [575, 87] width 10 height 11
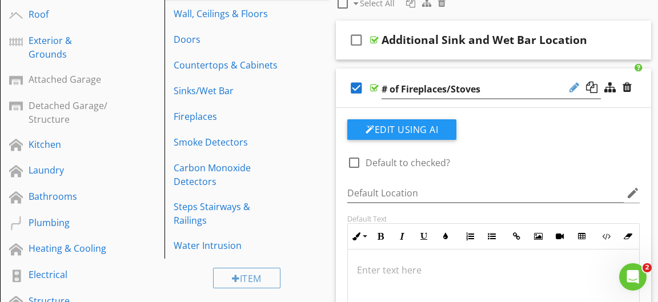
click at [571, 88] on div at bounding box center [575, 87] width 10 height 11
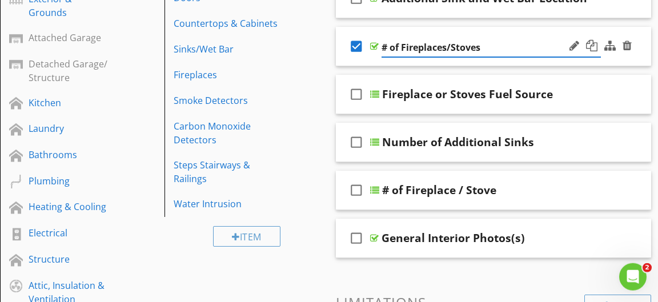
scroll to position [247, 0]
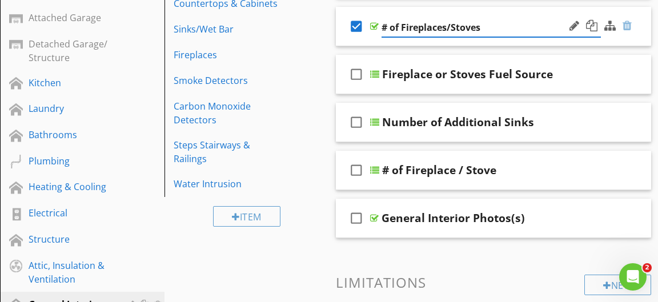
click at [629, 25] on div at bounding box center [627, 25] width 9 height 11
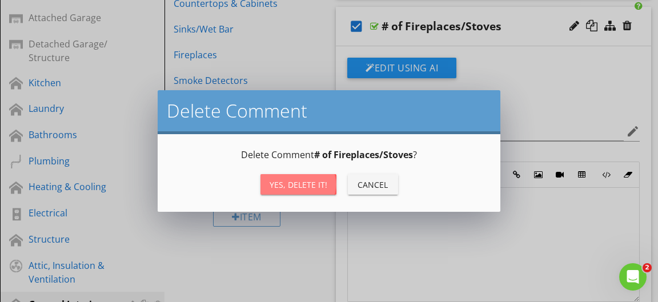
click at [296, 181] on div "Yes, Delete it!" at bounding box center [299, 185] width 58 height 12
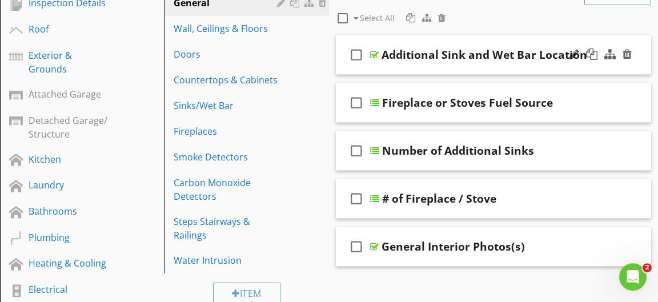
scroll to position [123, 0]
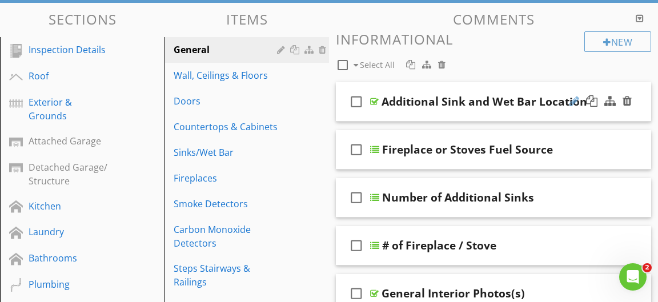
click at [576, 101] on div at bounding box center [575, 100] width 10 height 11
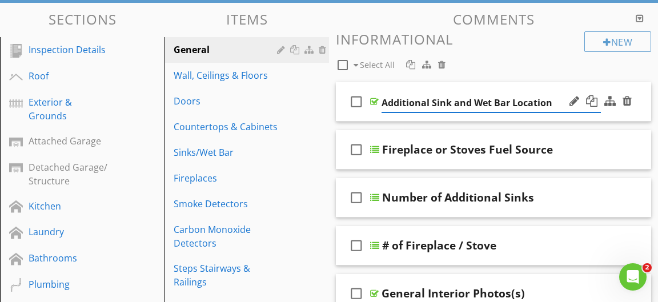
click at [560, 107] on input "Additional Sink and Wet Bar Location" at bounding box center [491, 103] width 219 height 19
click at [576, 102] on div at bounding box center [575, 100] width 10 height 11
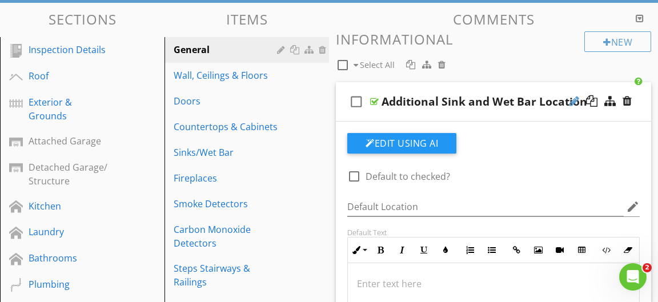
click at [575, 102] on div at bounding box center [575, 100] width 10 height 11
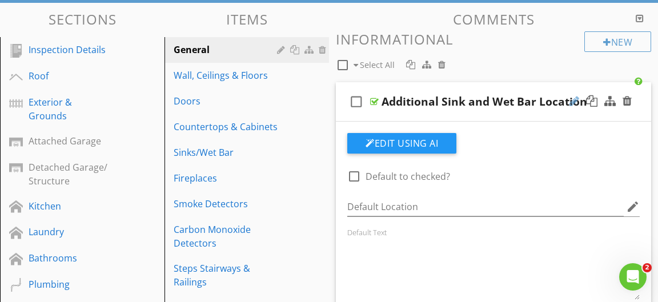
click at [575, 102] on div at bounding box center [575, 100] width 10 height 11
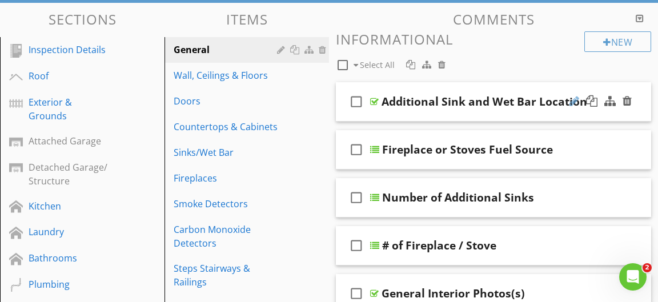
click at [574, 102] on div at bounding box center [575, 100] width 10 height 11
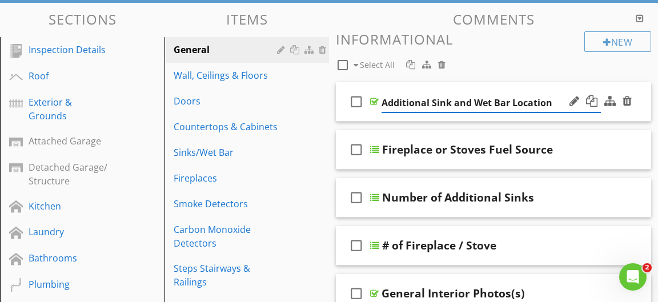
click at [557, 104] on input "Additional Sink and Wet Bar Location" at bounding box center [491, 103] width 219 height 19
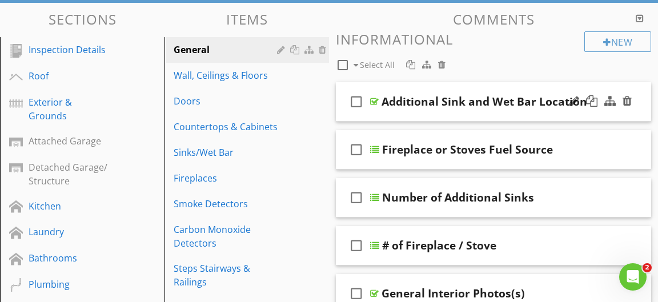
click at [372, 99] on div at bounding box center [374, 101] width 9 height 9
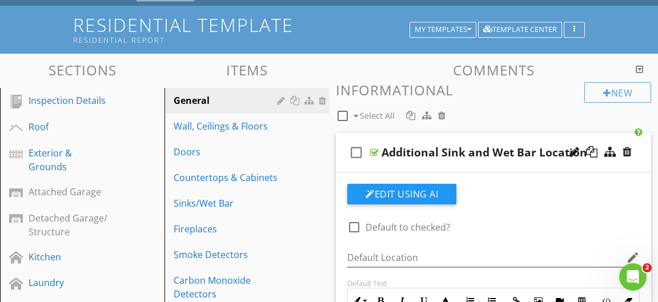
scroll to position [62, 0]
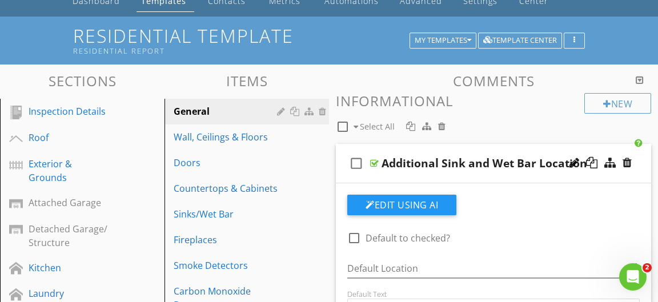
click at [359, 164] on icon "check_box_outline_blank" at bounding box center [357, 163] width 18 height 27
click at [428, 163] on div "Additional Sink and Wet Bar Location" at bounding box center [485, 164] width 206 height 14
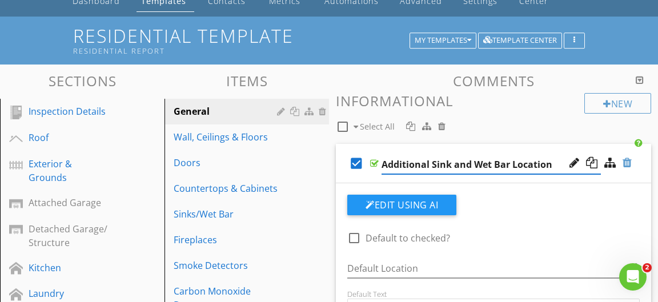
click at [629, 164] on div at bounding box center [627, 162] width 9 height 11
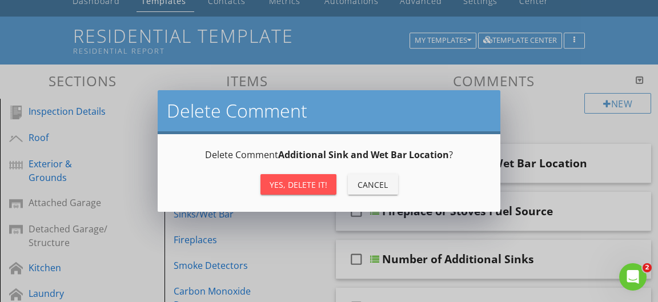
click at [309, 184] on div "Yes, Delete it!" at bounding box center [299, 185] width 58 height 12
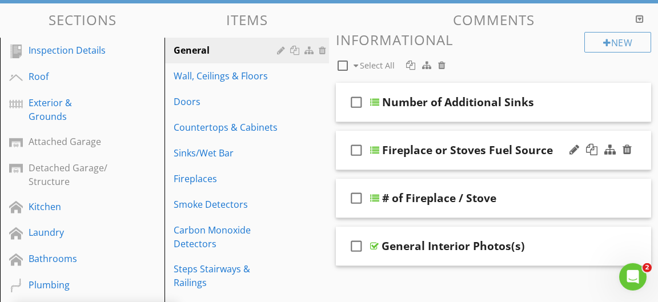
scroll to position [123, 0]
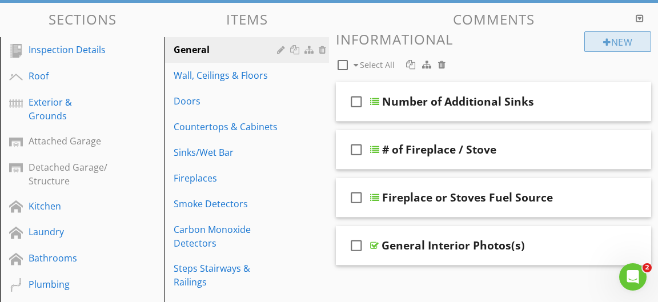
click at [612, 33] on div "New" at bounding box center [618, 41] width 67 height 21
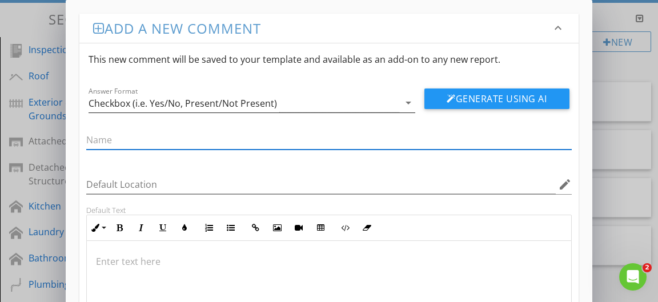
click at [408, 105] on icon "arrow_drop_down" at bounding box center [409, 103] width 14 height 14
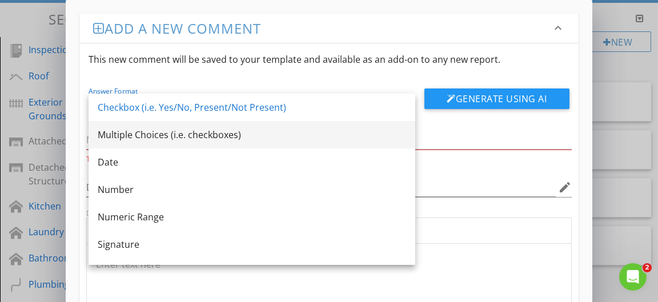
click at [171, 135] on div "Multiple Choices (i.e. checkboxes)" at bounding box center [252, 135] width 309 height 14
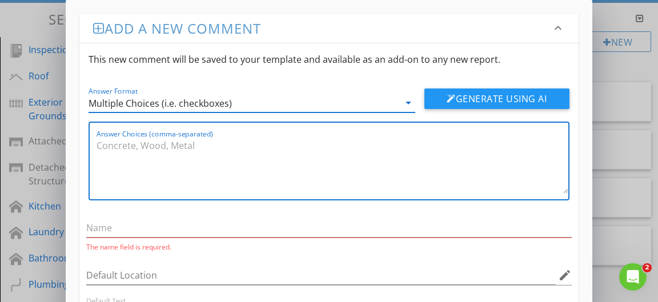
click at [121, 142] on textarea "Answer Choices (comma-separated)" at bounding box center [333, 165] width 472 height 57
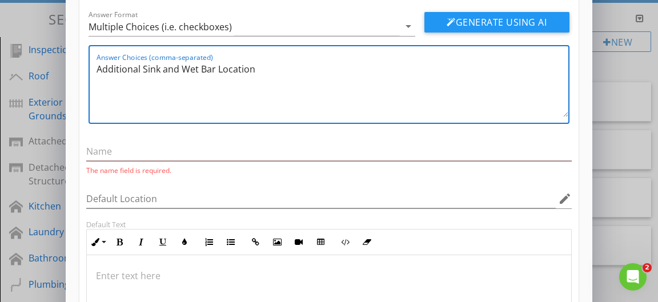
scroll to position [76, 0]
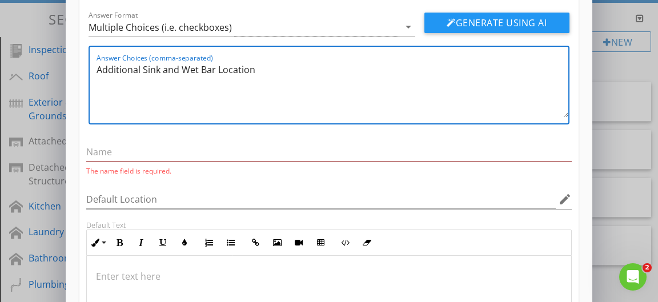
type textarea "Additional Sink and Wet Bar Location"
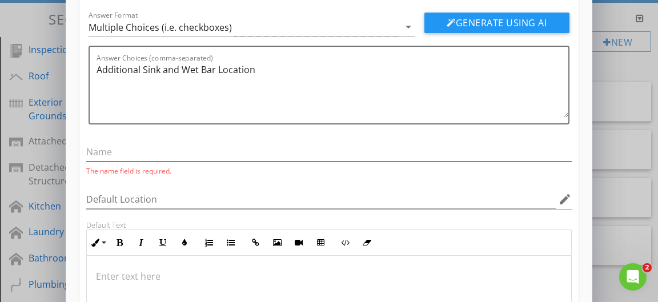
click at [156, 153] on input "text" at bounding box center [329, 152] width 486 height 19
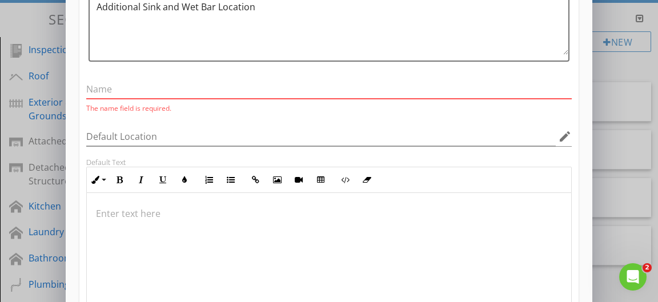
scroll to position [0, 0]
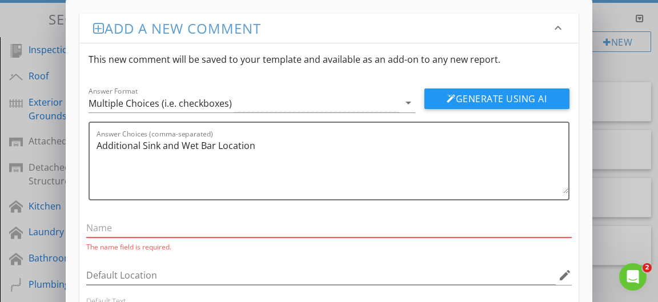
click at [155, 228] on input "text" at bounding box center [329, 228] width 486 height 19
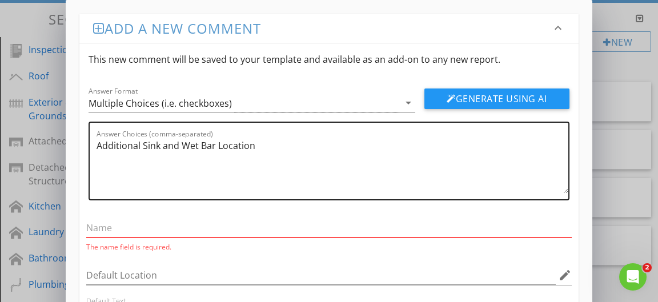
click at [182, 178] on textarea "Additional Sink and Wet Bar Location" at bounding box center [333, 165] width 472 height 57
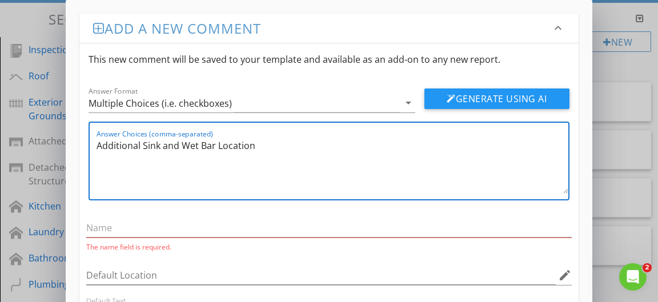
click at [167, 174] on textarea "Additional Sink and Wet Bar Location" at bounding box center [333, 165] width 472 height 57
click at [404, 101] on icon "arrow_drop_down" at bounding box center [409, 103] width 14 height 14
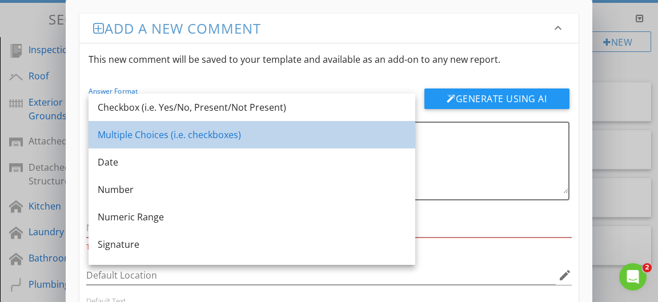
click at [279, 134] on div "Multiple Choices (i.e. checkboxes)" at bounding box center [252, 135] width 309 height 14
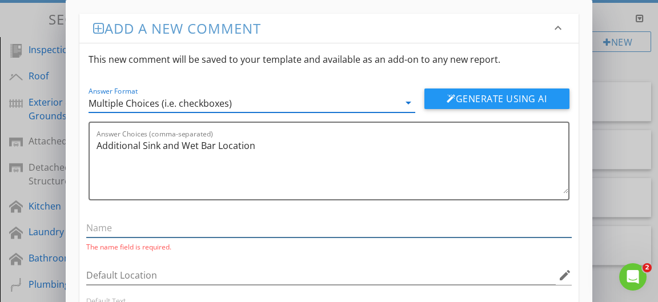
click at [167, 225] on input "text" at bounding box center [329, 228] width 486 height 19
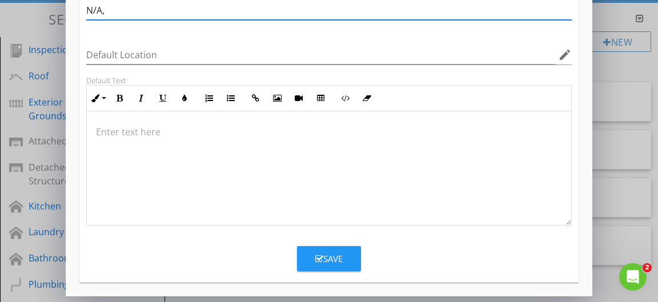
type input "N/A,"
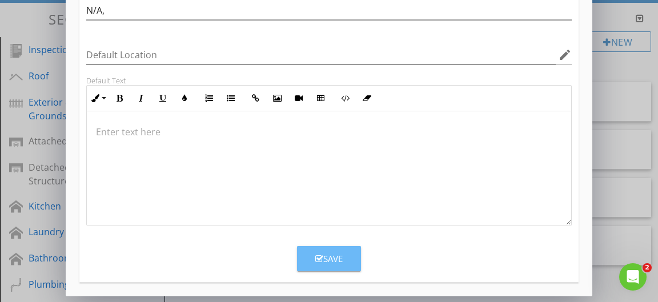
click at [308, 258] on button "Save" at bounding box center [329, 258] width 64 height 25
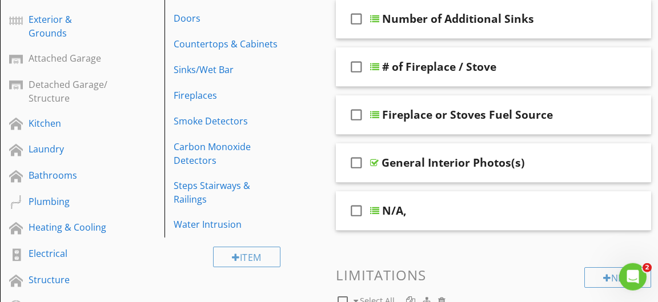
scroll to position [185, 0]
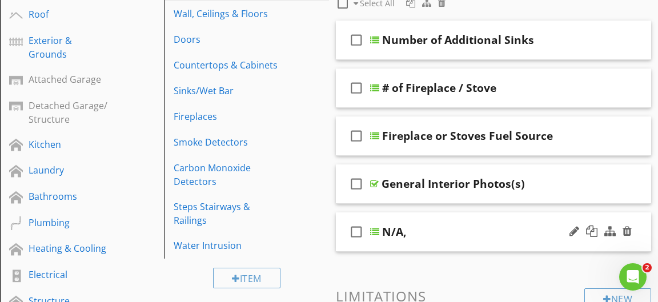
click at [375, 229] on div at bounding box center [374, 232] width 9 height 9
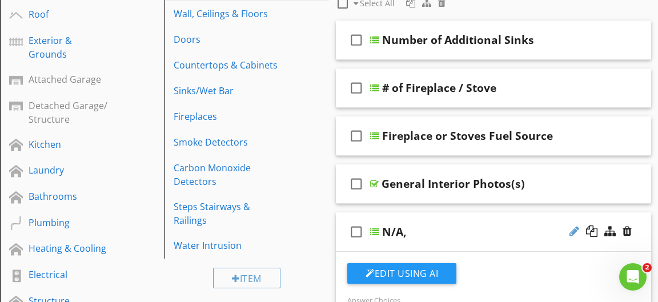
click at [572, 231] on div at bounding box center [575, 231] width 10 height 11
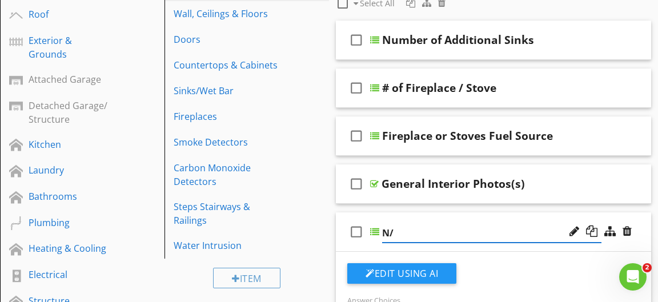
type input "N"
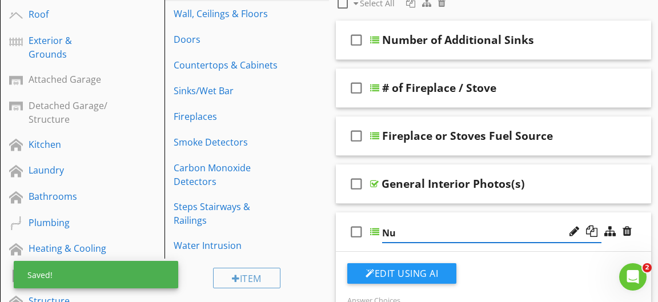
type input "N"
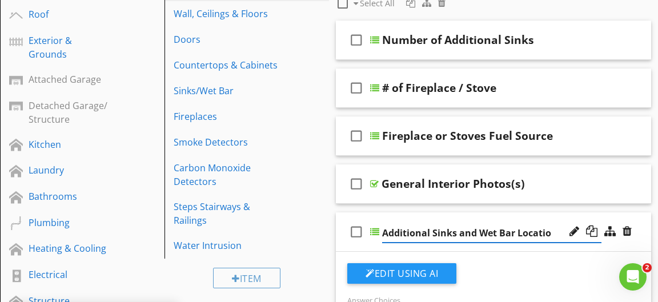
type input "Additional Sinks and Wet Bar Location"
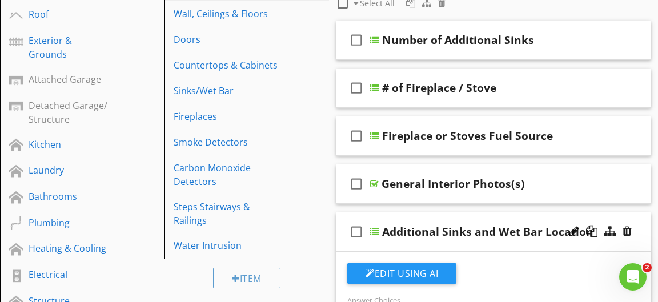
click at [378, 232] on div at bounding box center [374, 232] width 9 height 9
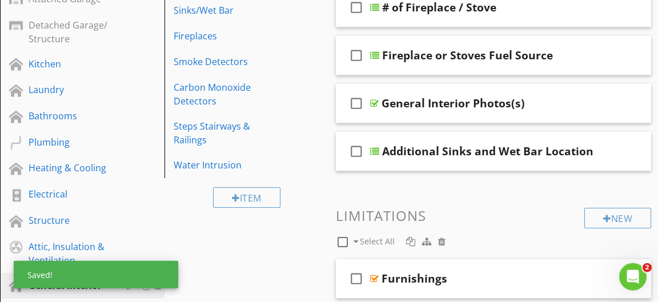
scroll to position [309, 0]
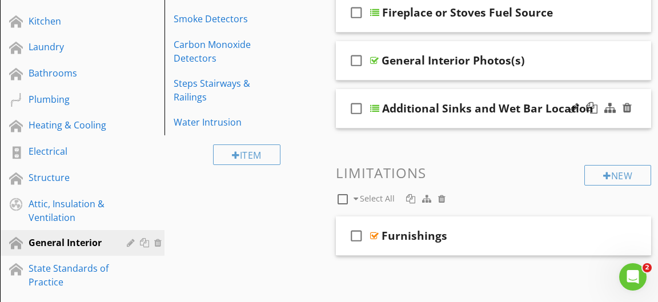
click at [376, 109] on div at bounding box center [374, 108] width 9 height 9
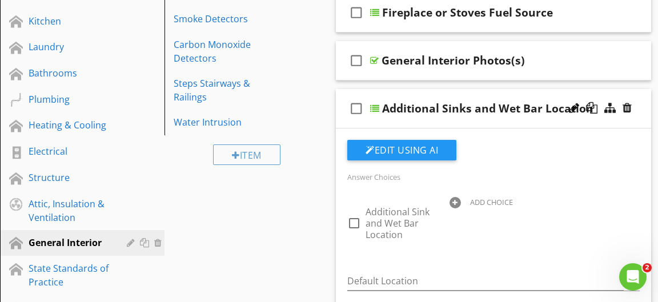
click at [459, 202] on div at bounding box center [455, 202] width 11 height 11
type input "n"
type input "N/A"
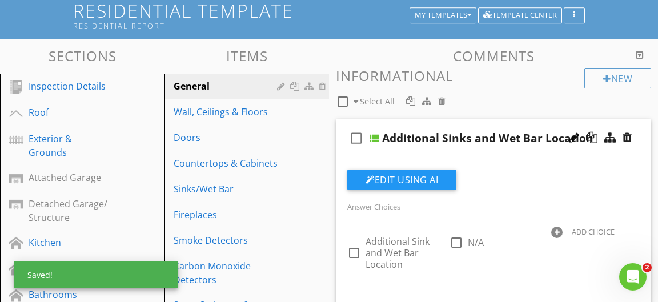
scroll to position [62, 0]
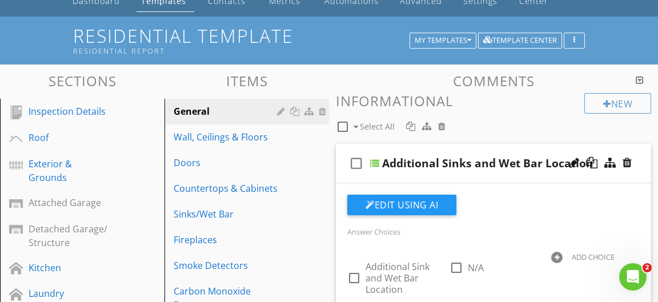
click at [375, 163] on div at bounding box center [374, 163] width 9 height 9
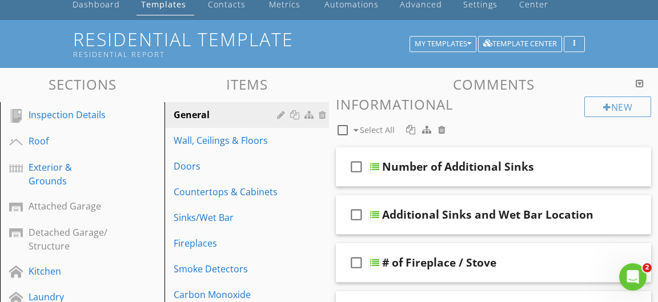
scroll to position [0, 0]
